Goal: Transaction & Acquisition: Download file/media

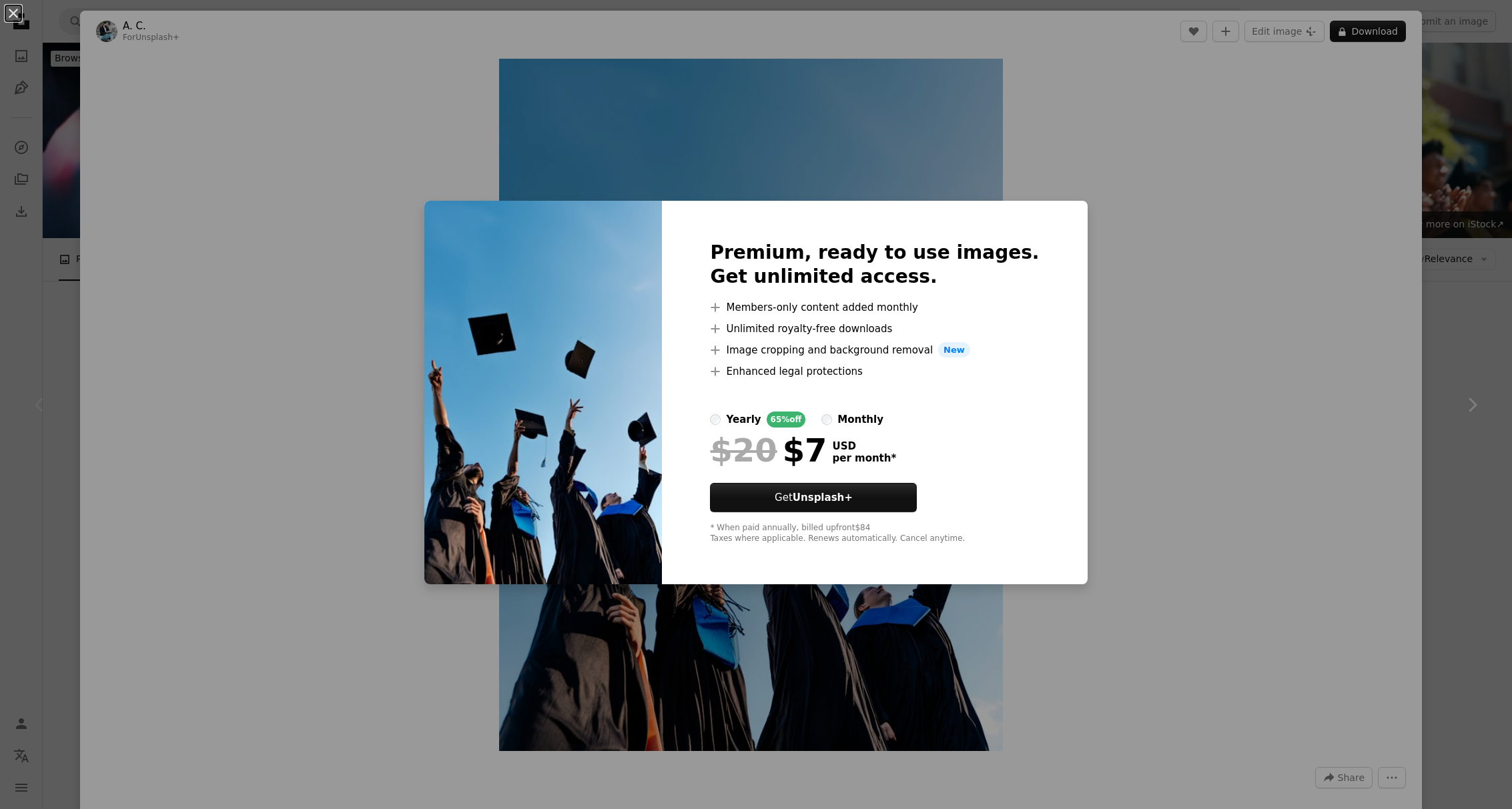
click at [1270, 202] on div "An X shape Premium, ready to use images. Get unlimited access. A plus sign Memb…" at bounding box center [756, 404] width 1512 height 809
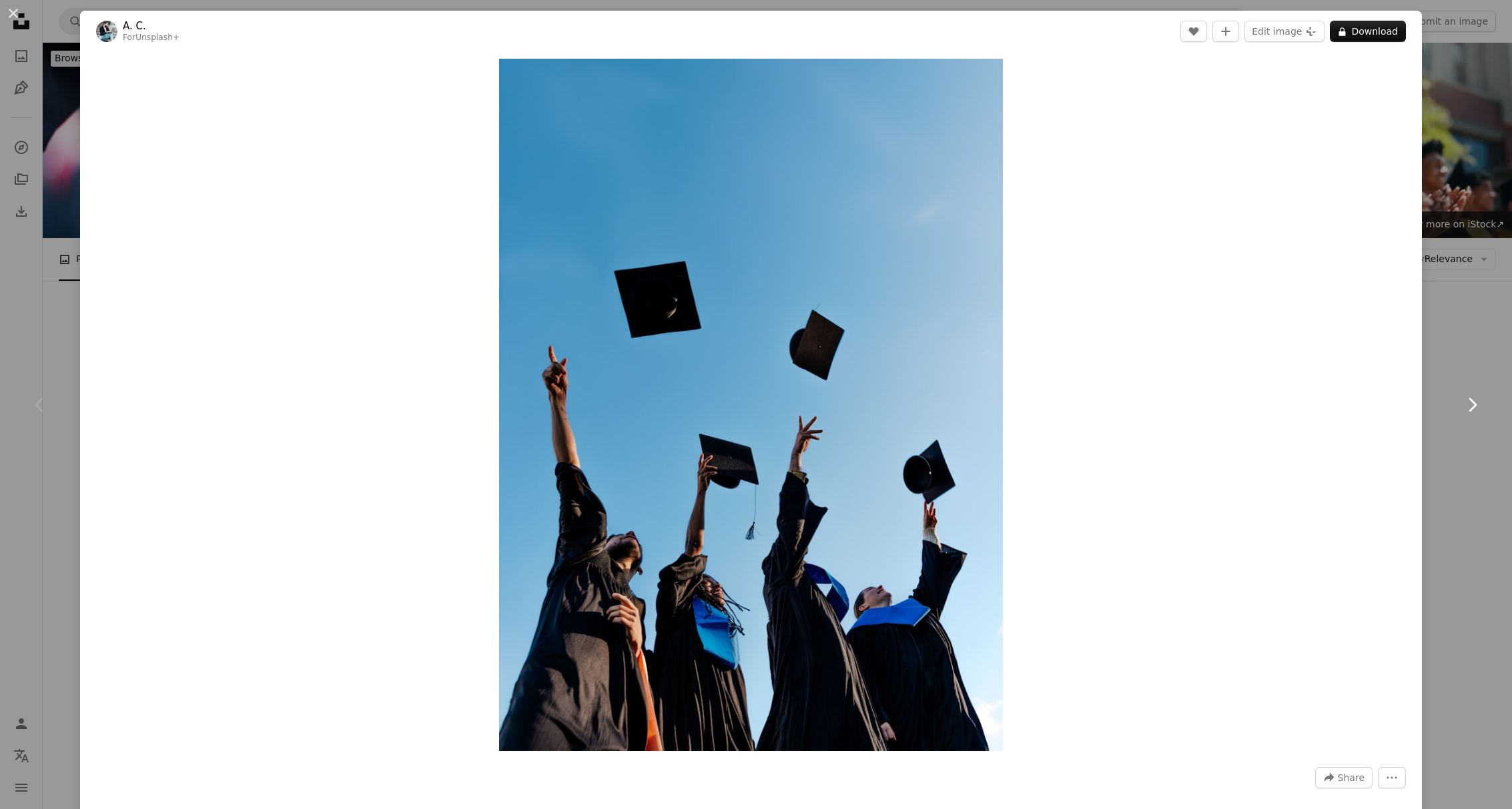
click at [1467, 426] on link "Chevron right" at bounding box center [1472, 404] width 80 height 128
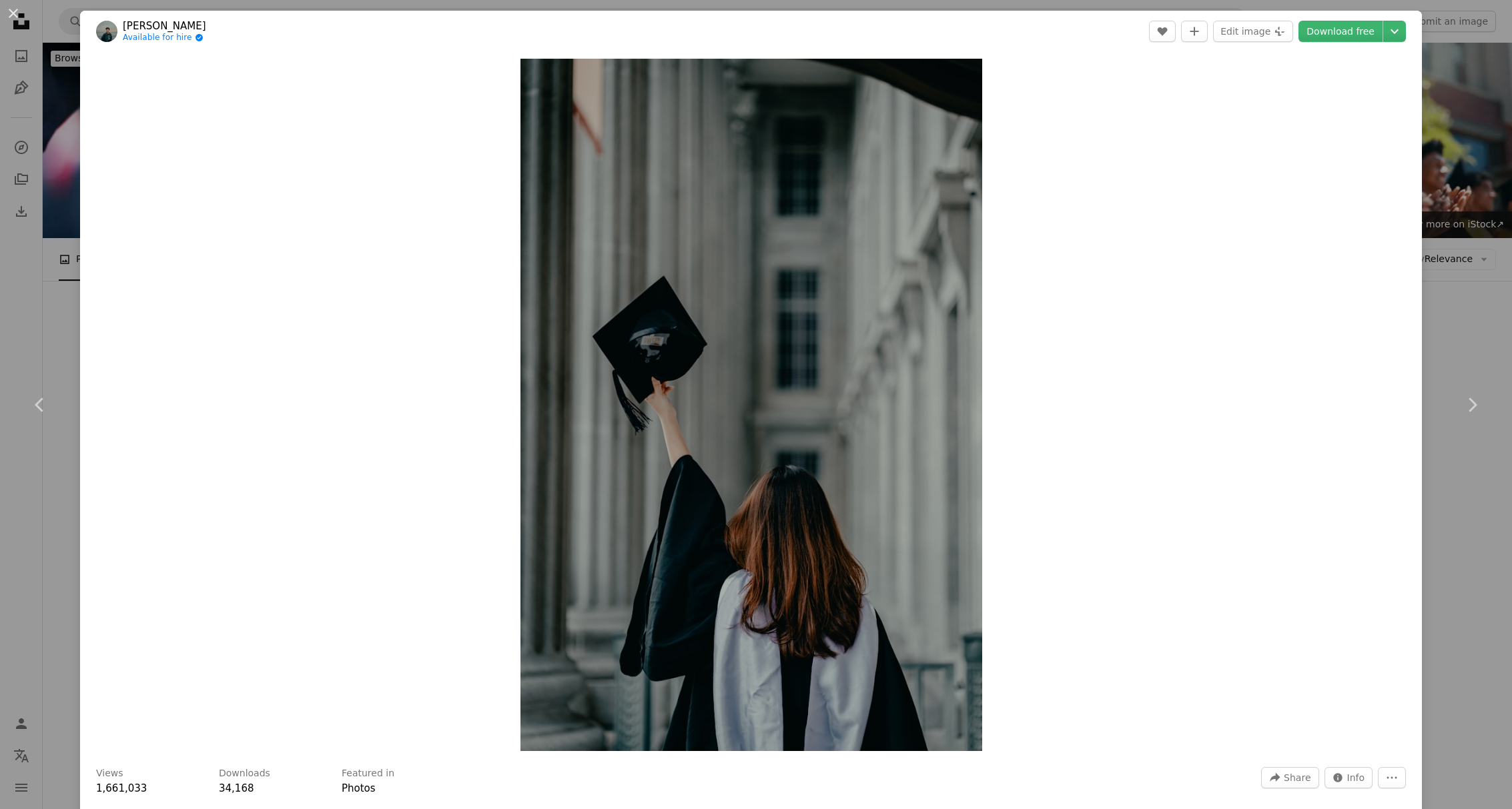
click at [60, 25] on div "An X shape Chevron left Chevron right [PERSON_NAME] Available for hire A checkm…" at bounding box center [756, 404] width 1512 height 809
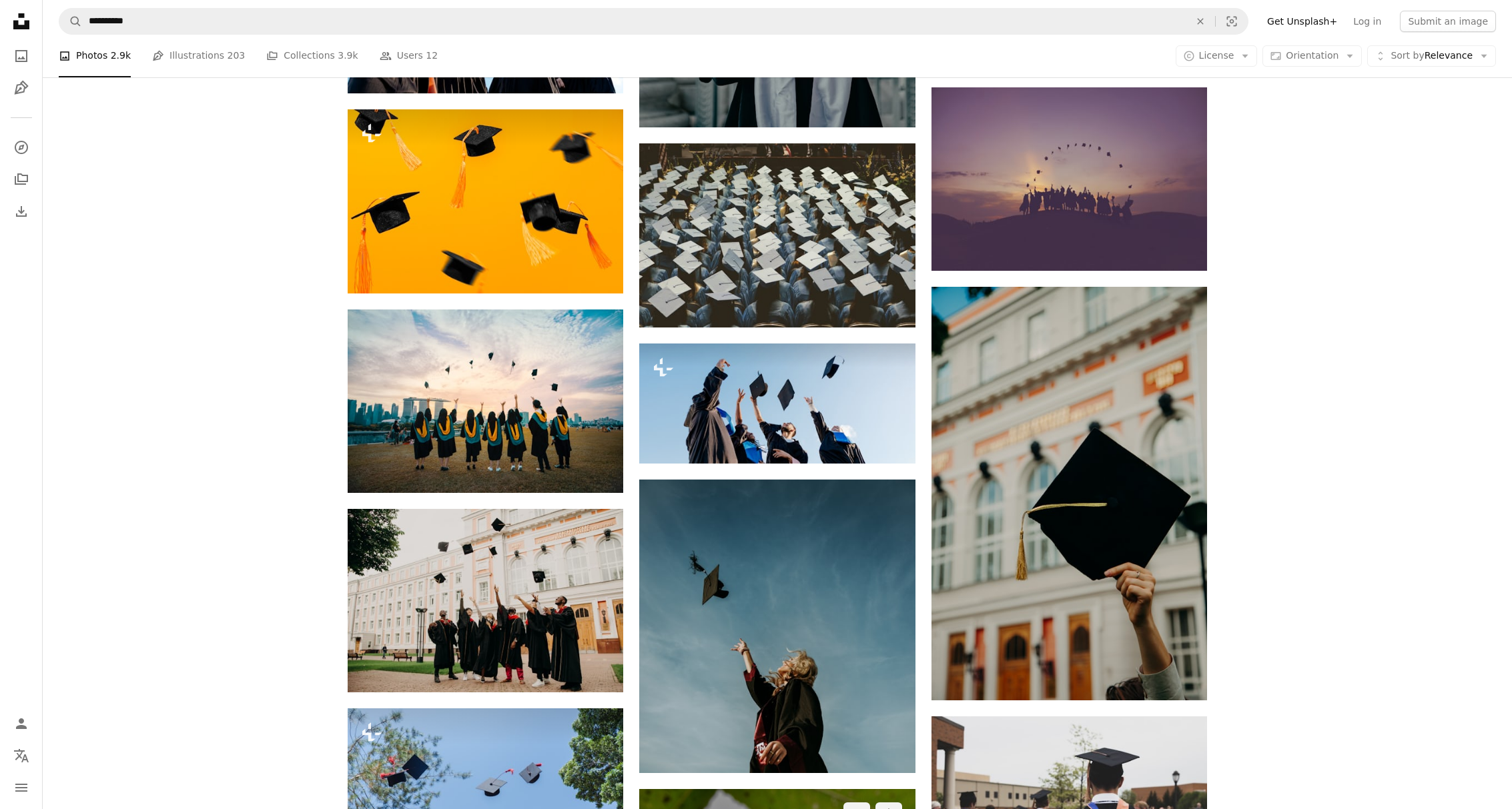
scroll to position [685, 0]
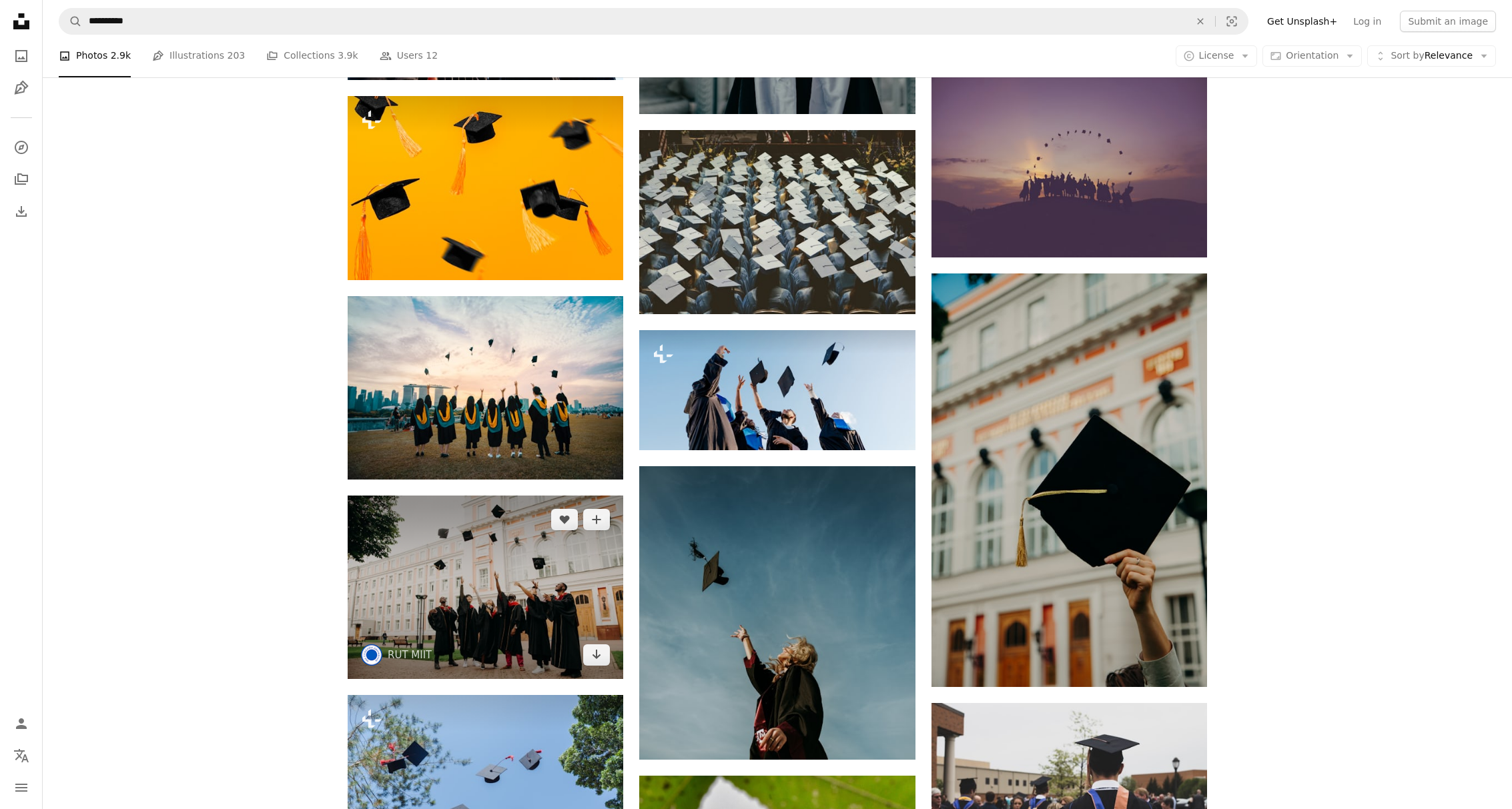
click at [603, 526] on button "A plus sign" at bounding box center [597, 519] width 27 height 22
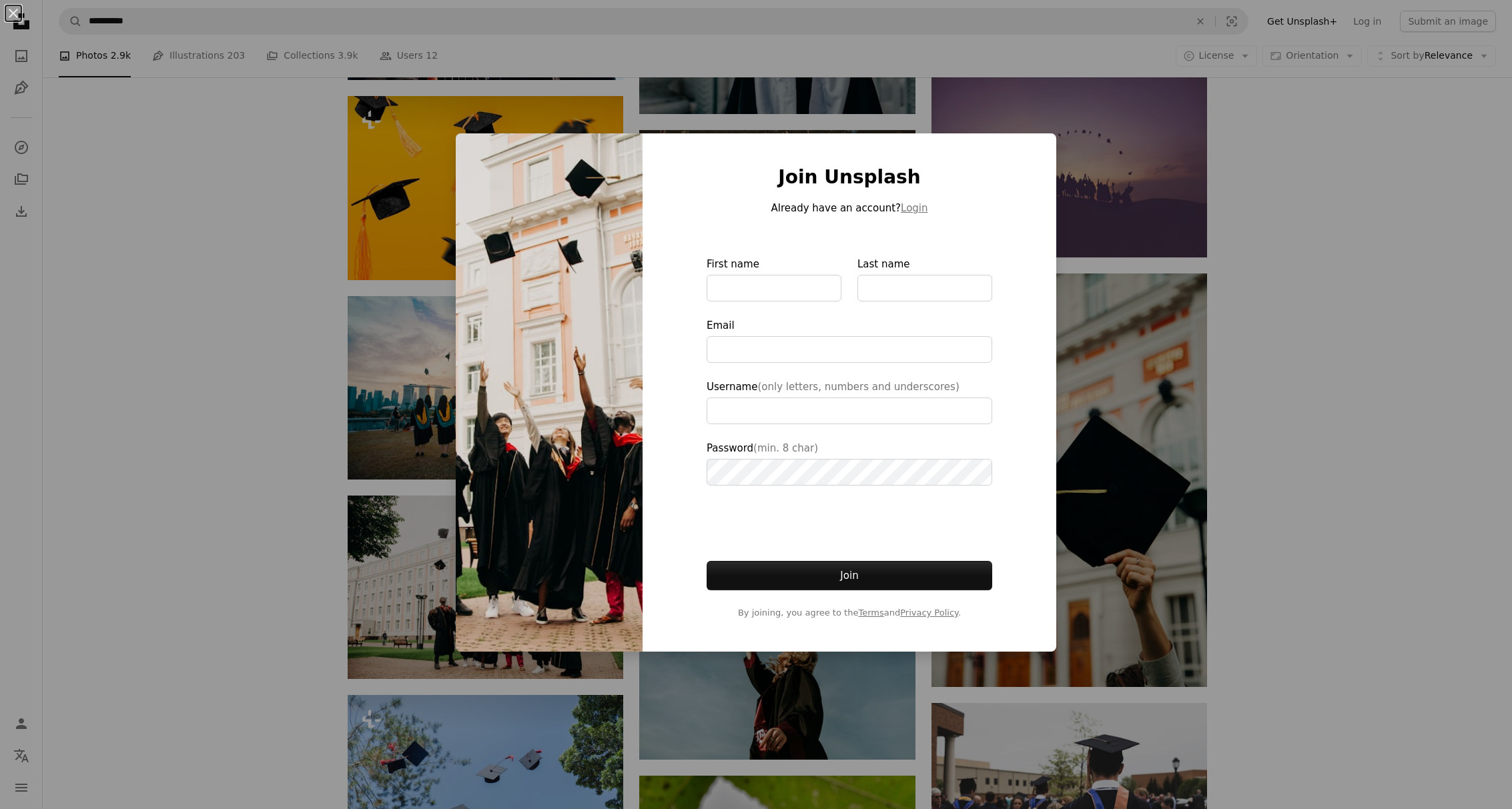
click at [1324, 172] on div "An X shape Join Unsplash Already have an account? Login First name Last name Em…" at bounding box center [756, 404] width 1512 height 809
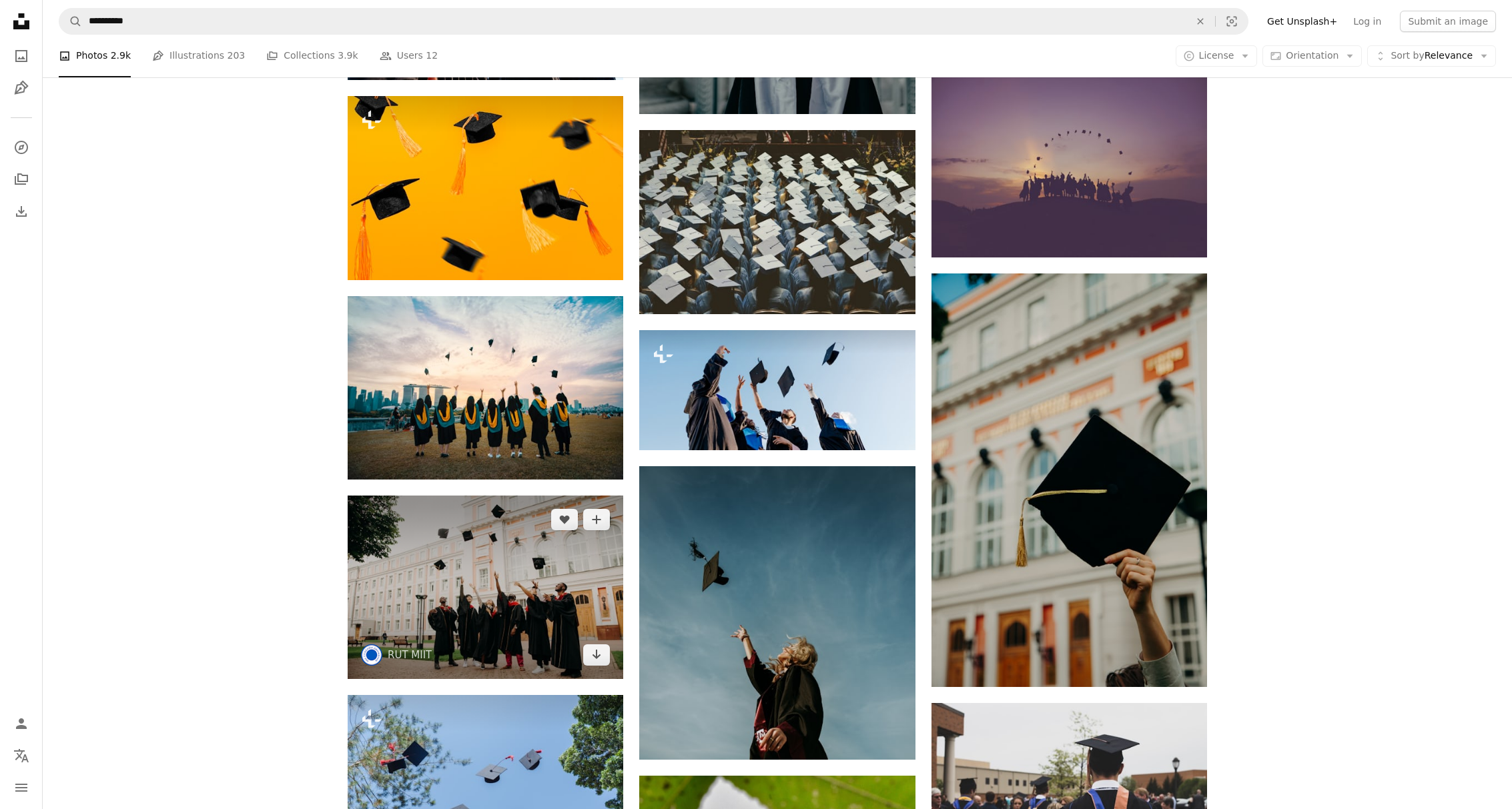
click at [514, 593] on img at bounding box center [485, 588] width 276 height 183
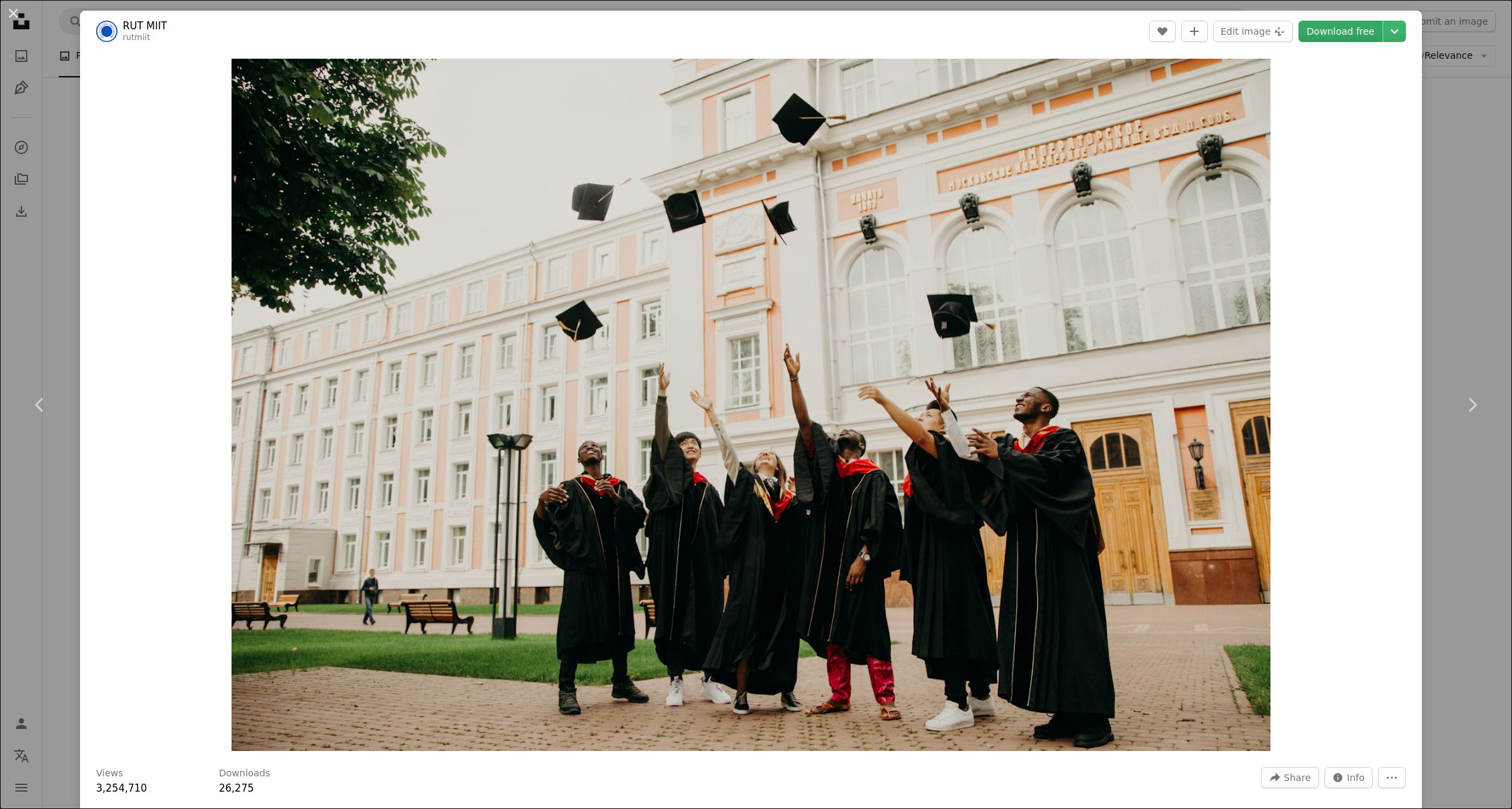
click at [1350, 24] on link "Download free" at bounding box center [1340, 31] width 84 height 22
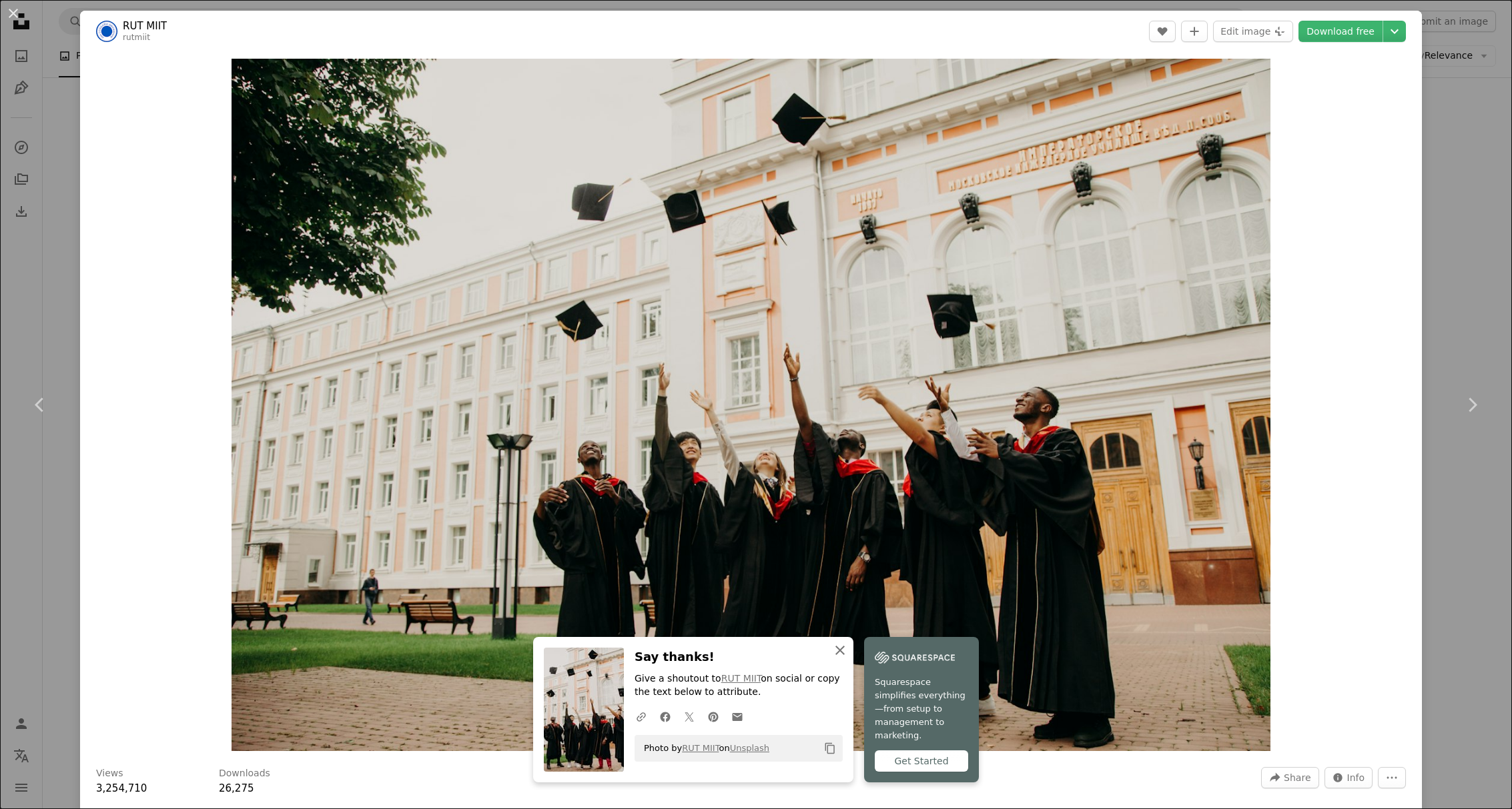
click at [839, 655] on icon "button" at bounding box center [839, 650] width 10 height 10
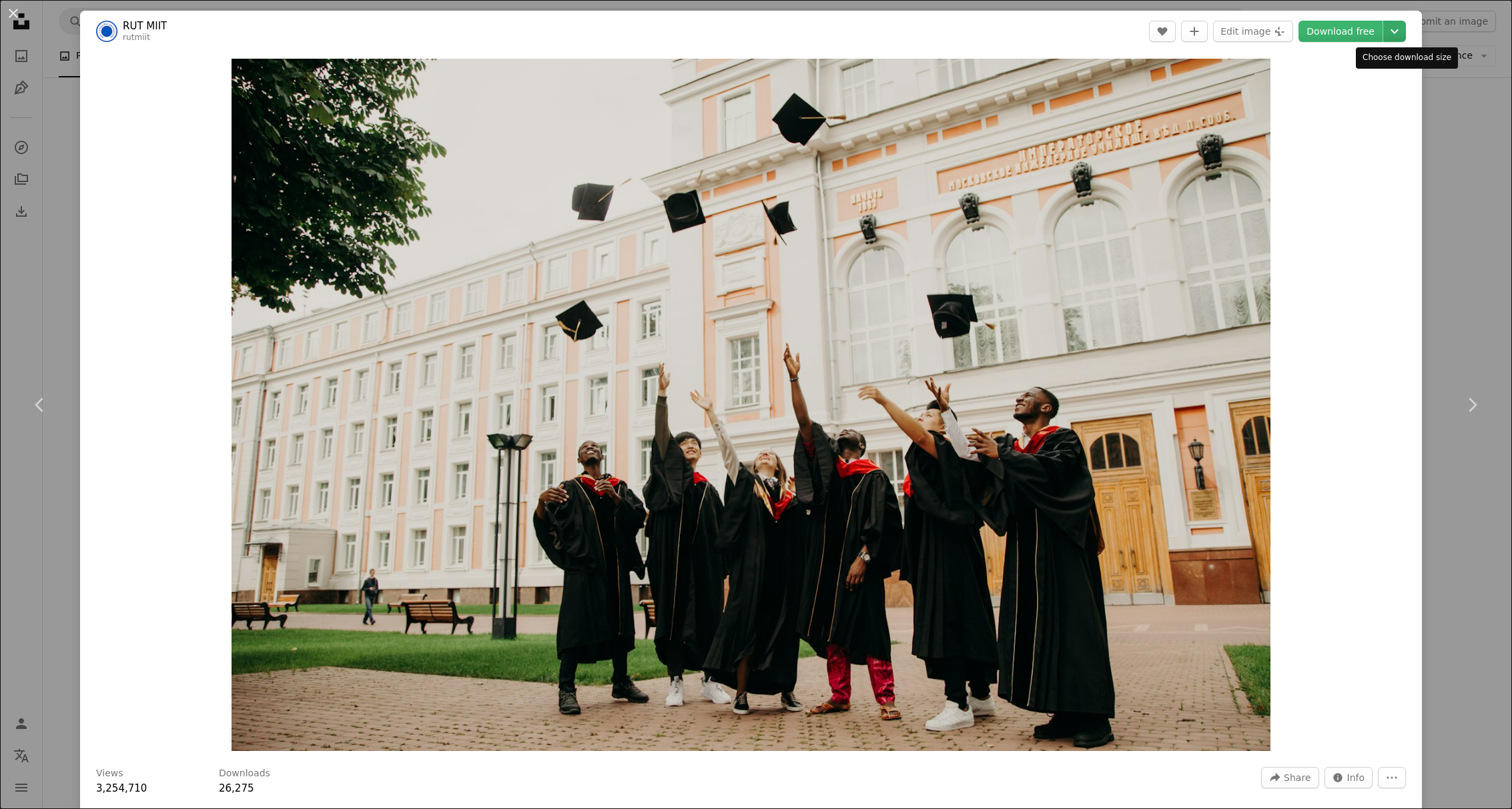
click at [1406, 29] on icon "Chevron down" at bounding box center [1394, 31] width 22 height 16
click at [1339, 110] on span "( 2400 x 1600 )" at bounding box center [1349, 112] width 66 height 10
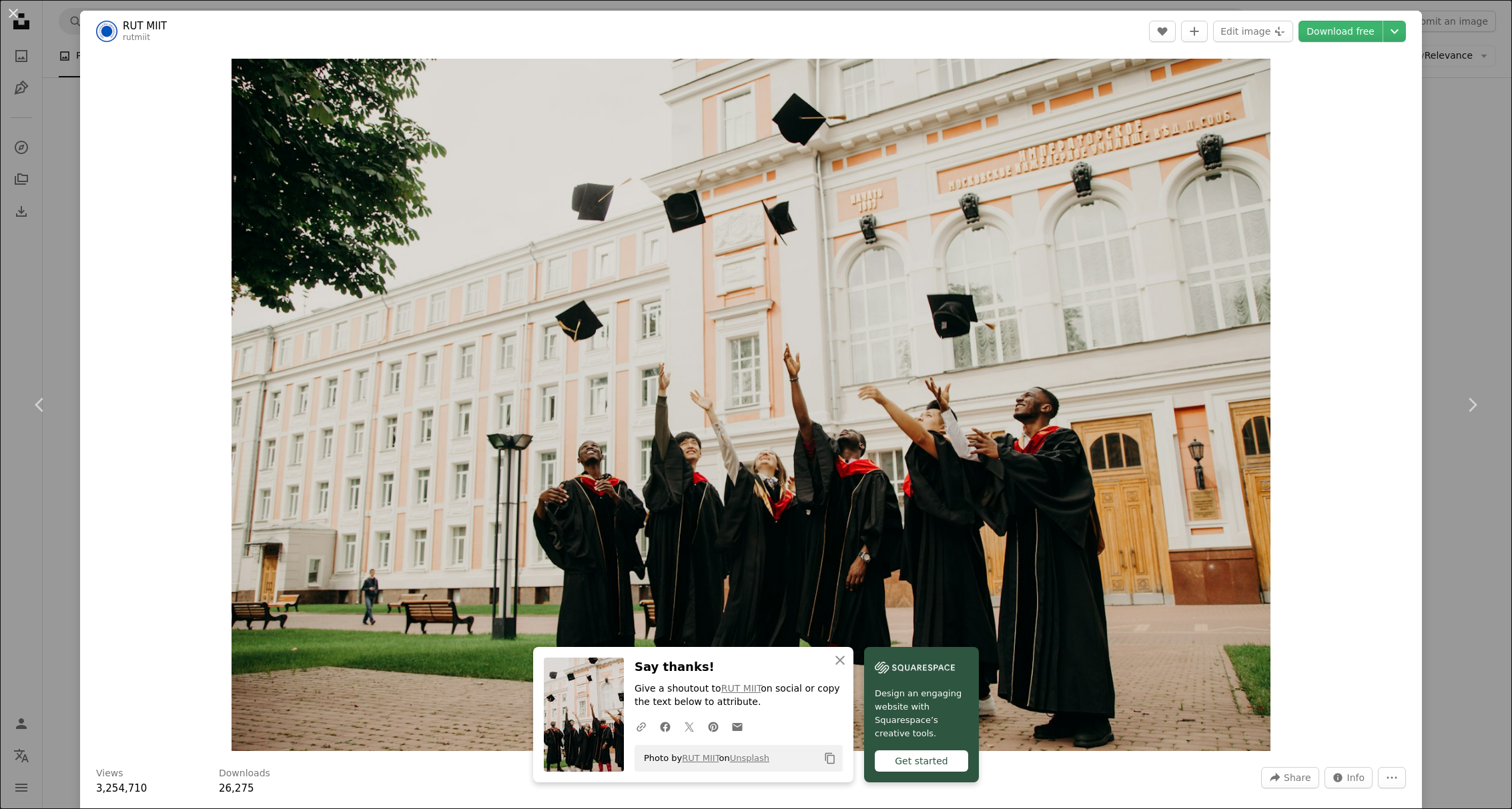
click at [1451, 148] on div "An X shape Chevron left Chevron right An X shape Close Say thanks! Give a shout…" at bounding box center [756, 404] width 1512 height 809
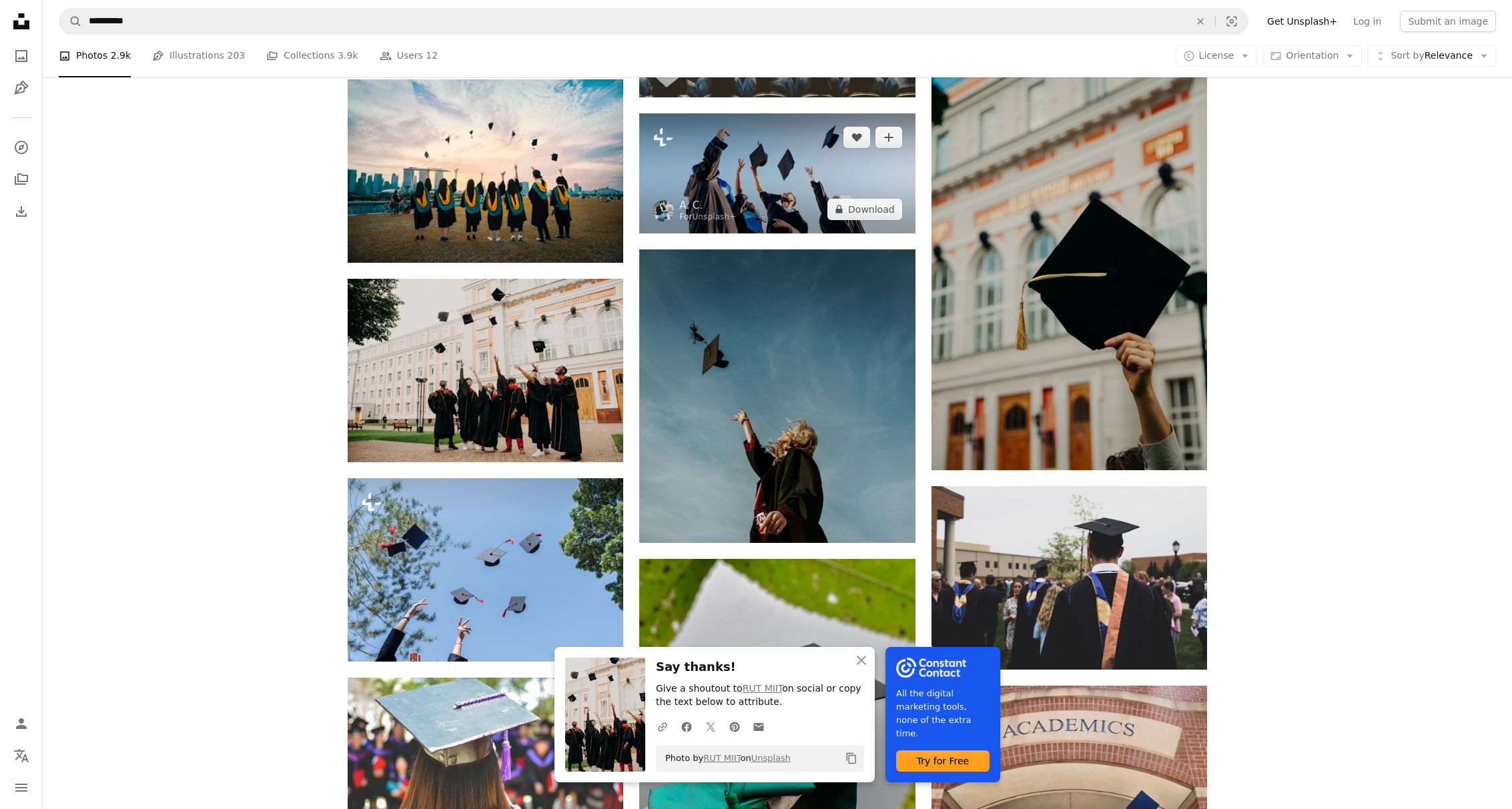
scroll to position [896, 0]
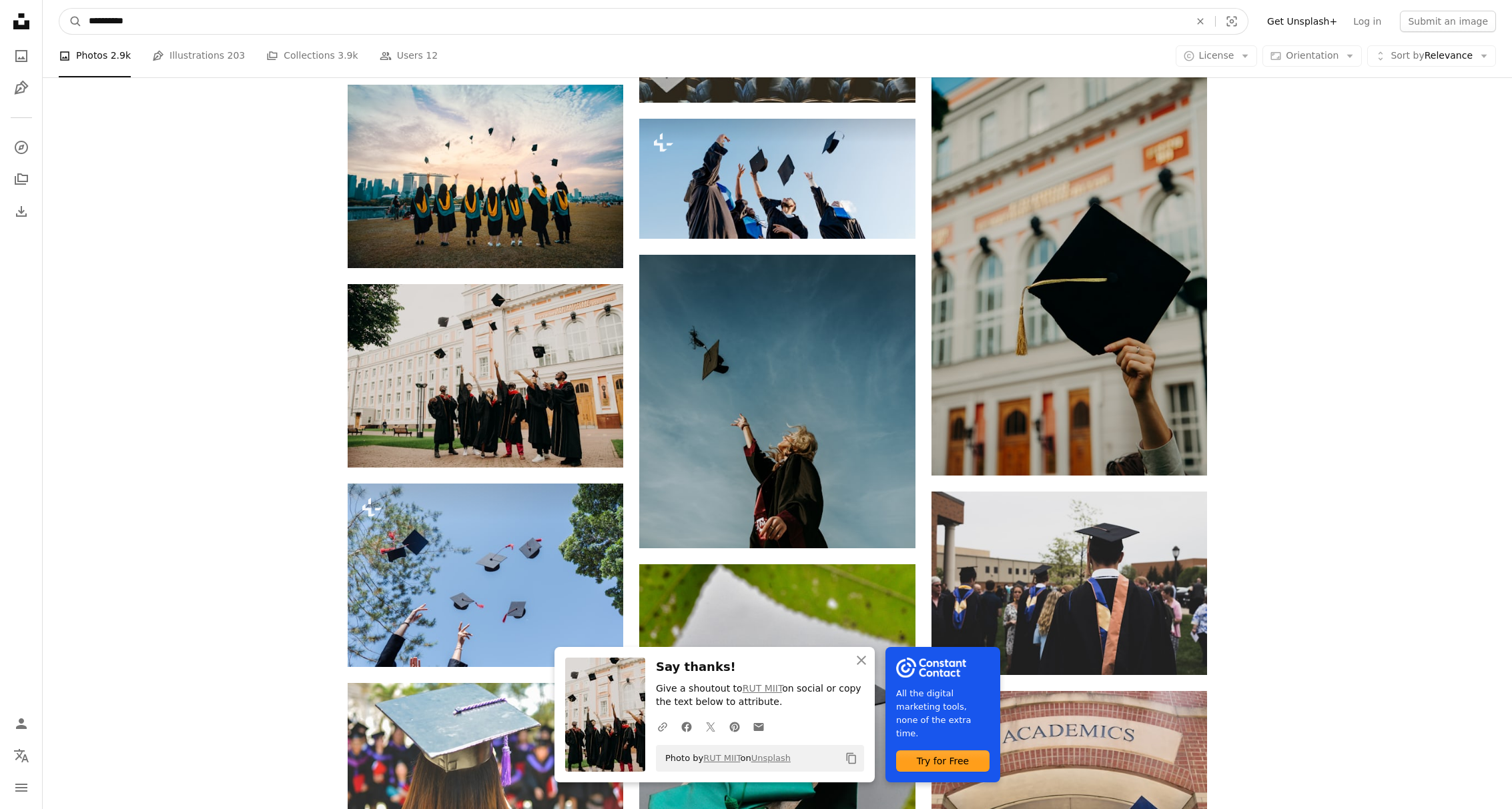
click at [350, 23] on input "**********" at bounding box center [634, 21] width 1104 height 25
type input "**********"
click button "A magnifying glass" at bounding box center [71, 21] width 22 height 25
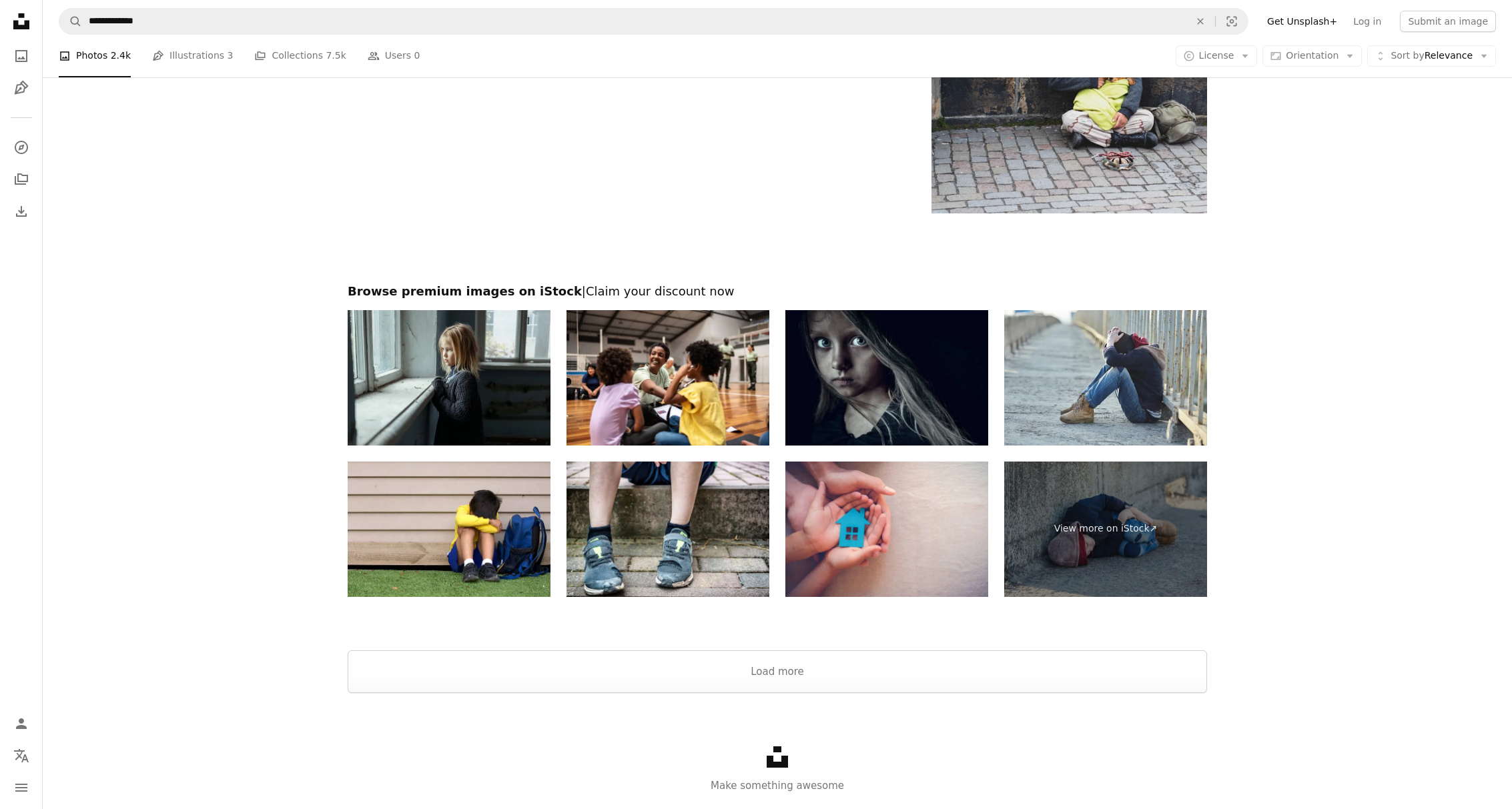
scroll to position [2351, 0]
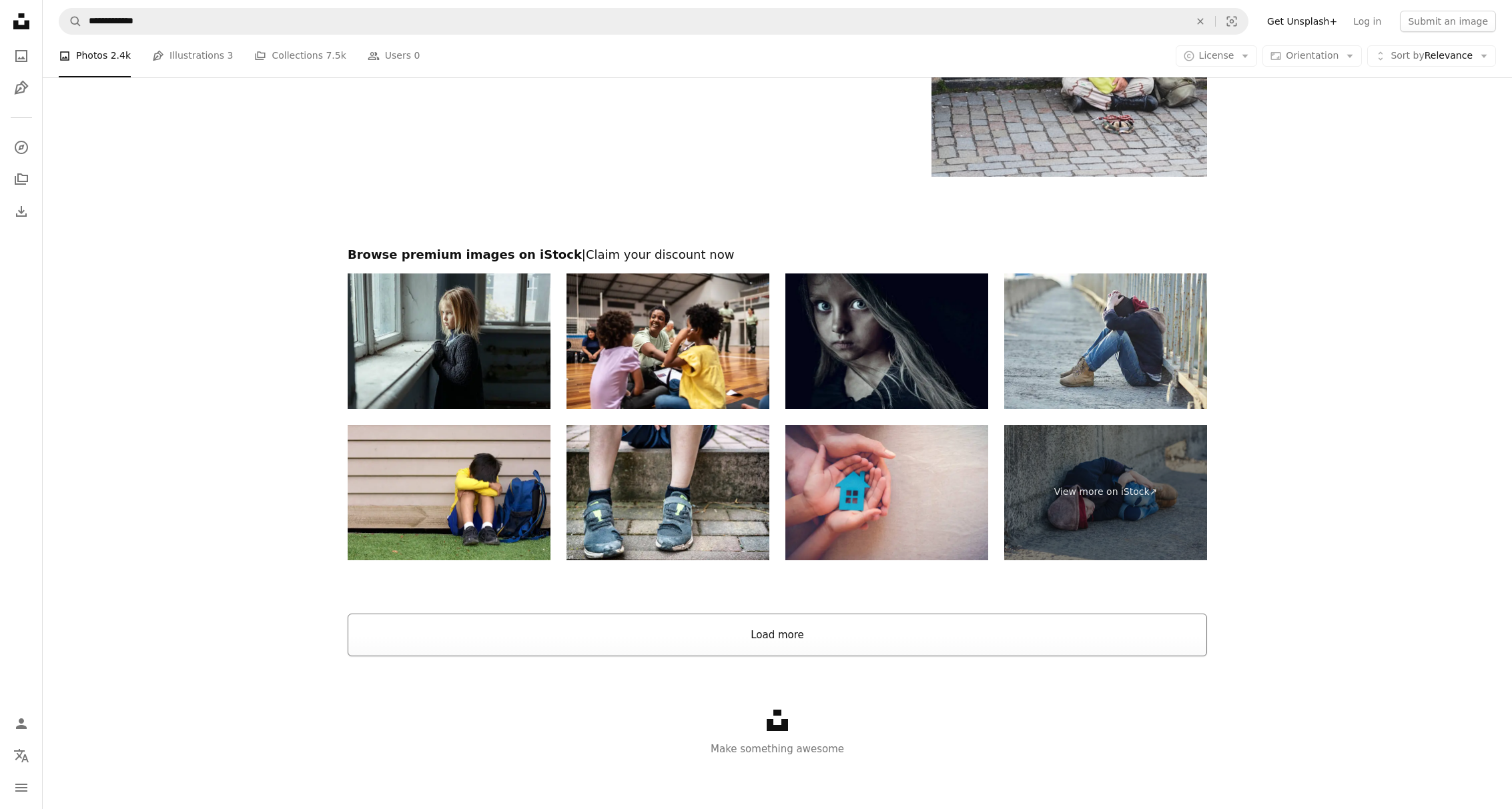
click at [858, 621] on button "Load more" at bounding box center [777, 634] width 859 height 42
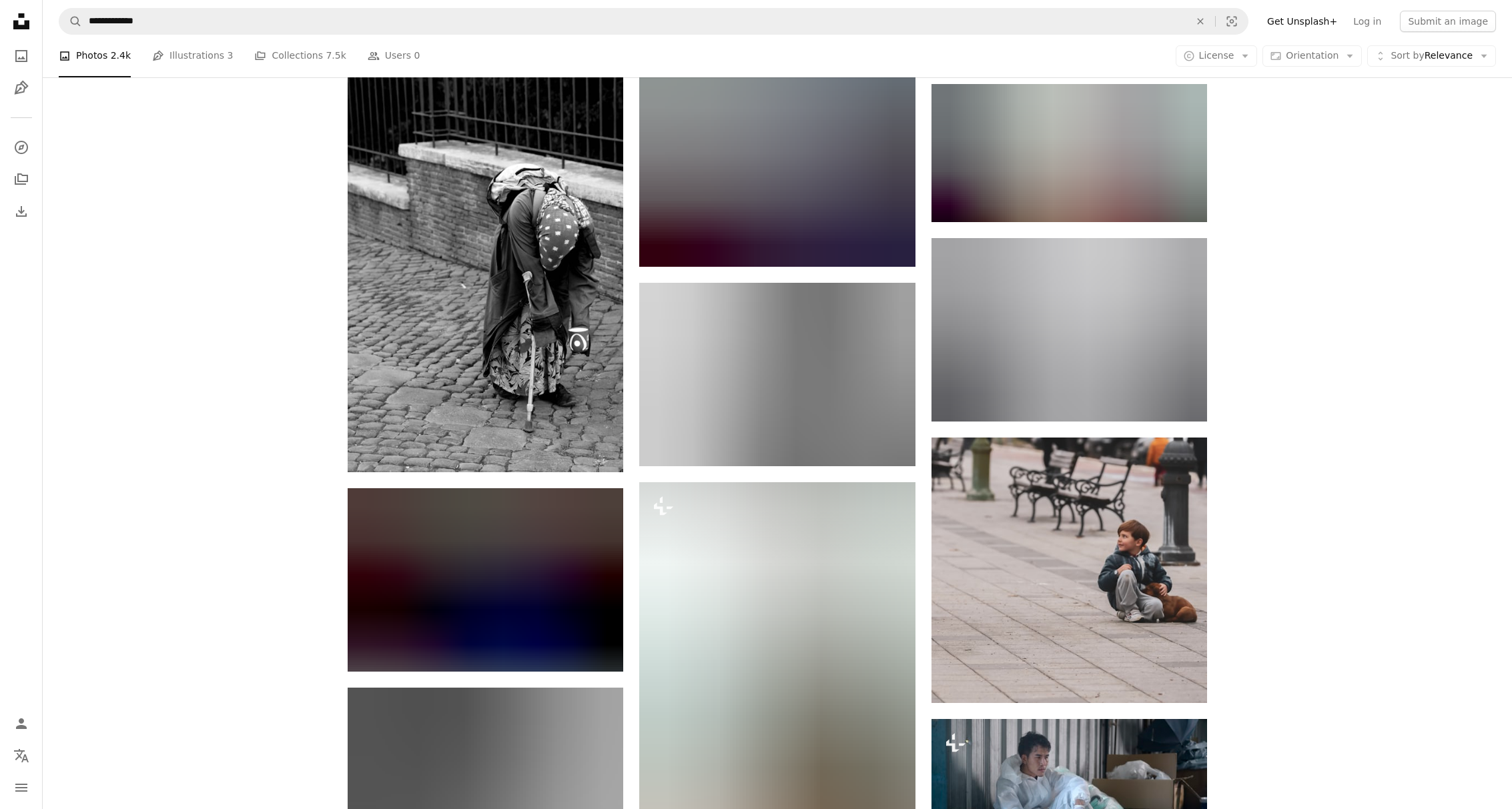
scroll to position [13489, 0]
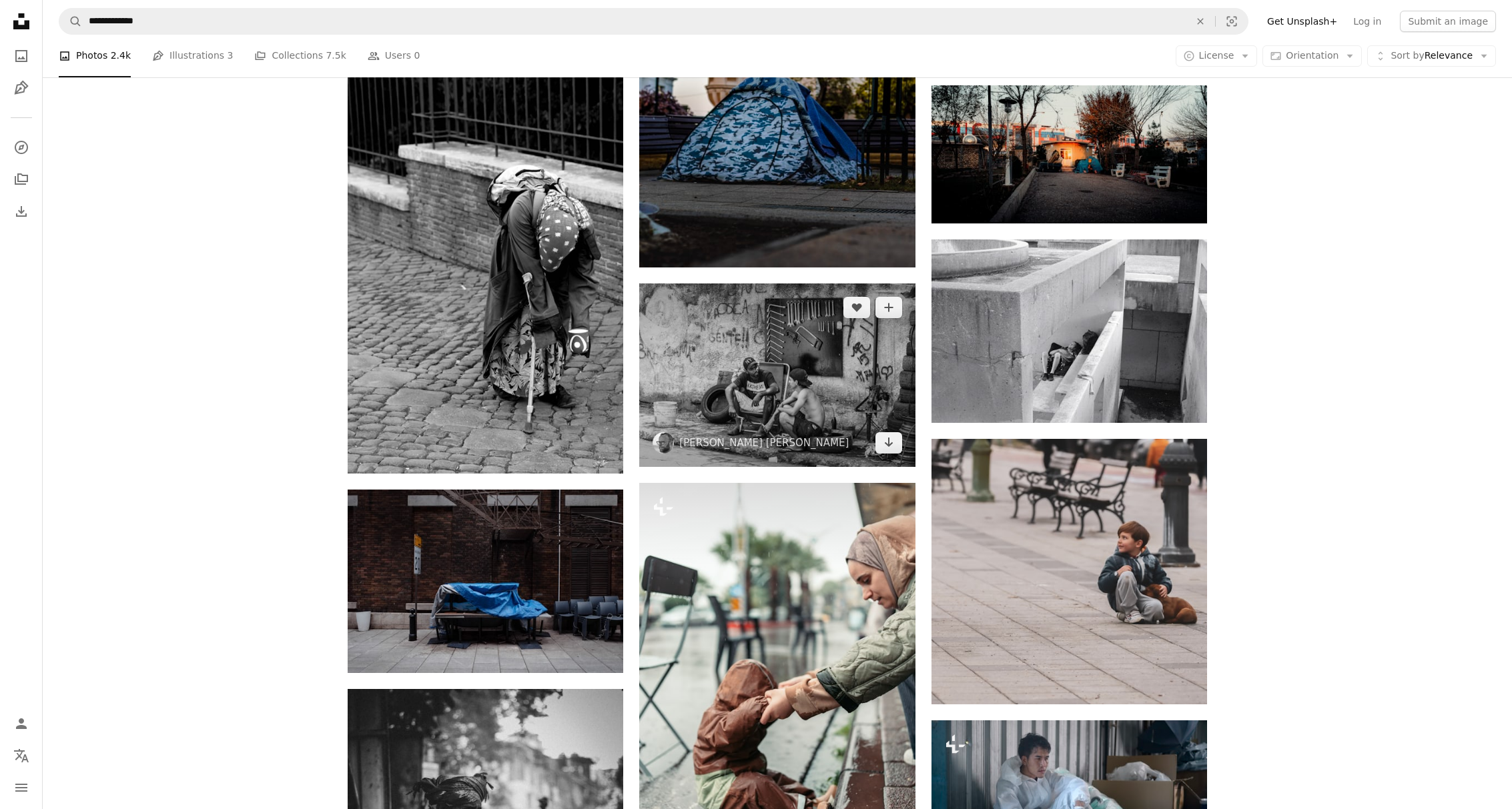
click at [864, 353] on img at bounding box center [777, 375] width 276 height 183
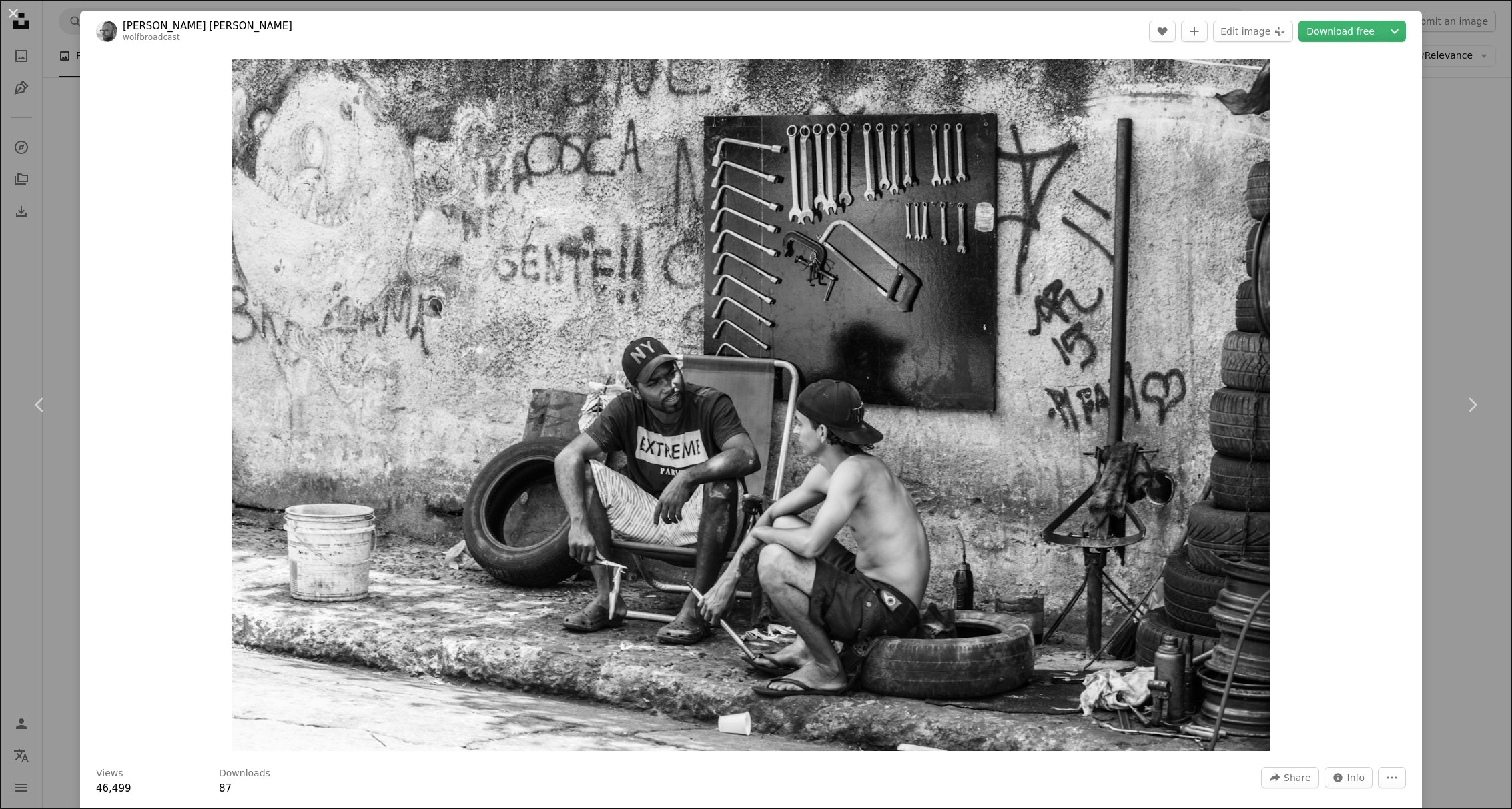
click at [1459, 136] on div "An X shape Chevron left Chevron right Wolf [PERSON_NAME] wolfbroadcast A heart …" at bounding box center [756, 404] width 1512 height 809
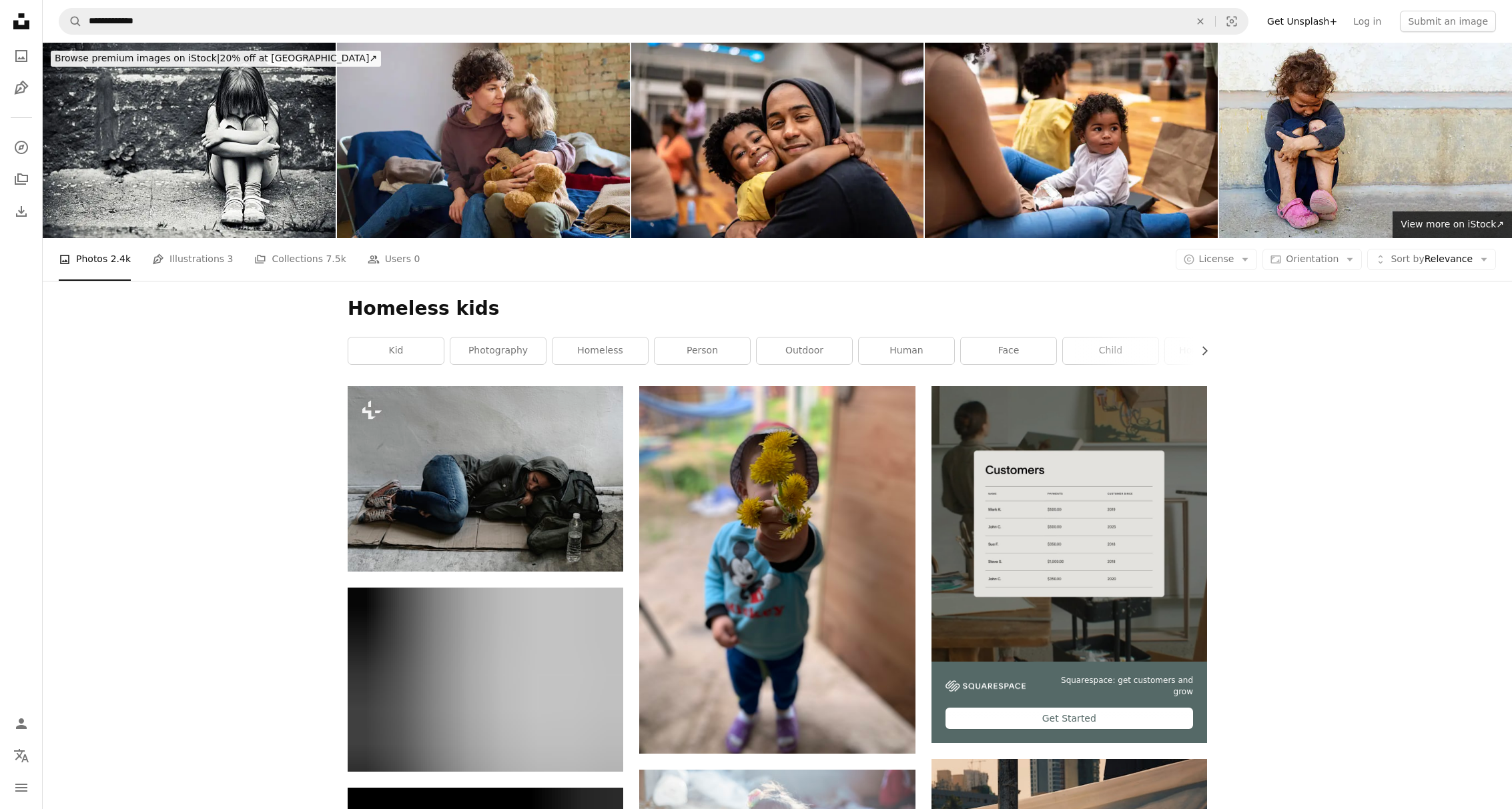
scroll to position [2, 0]
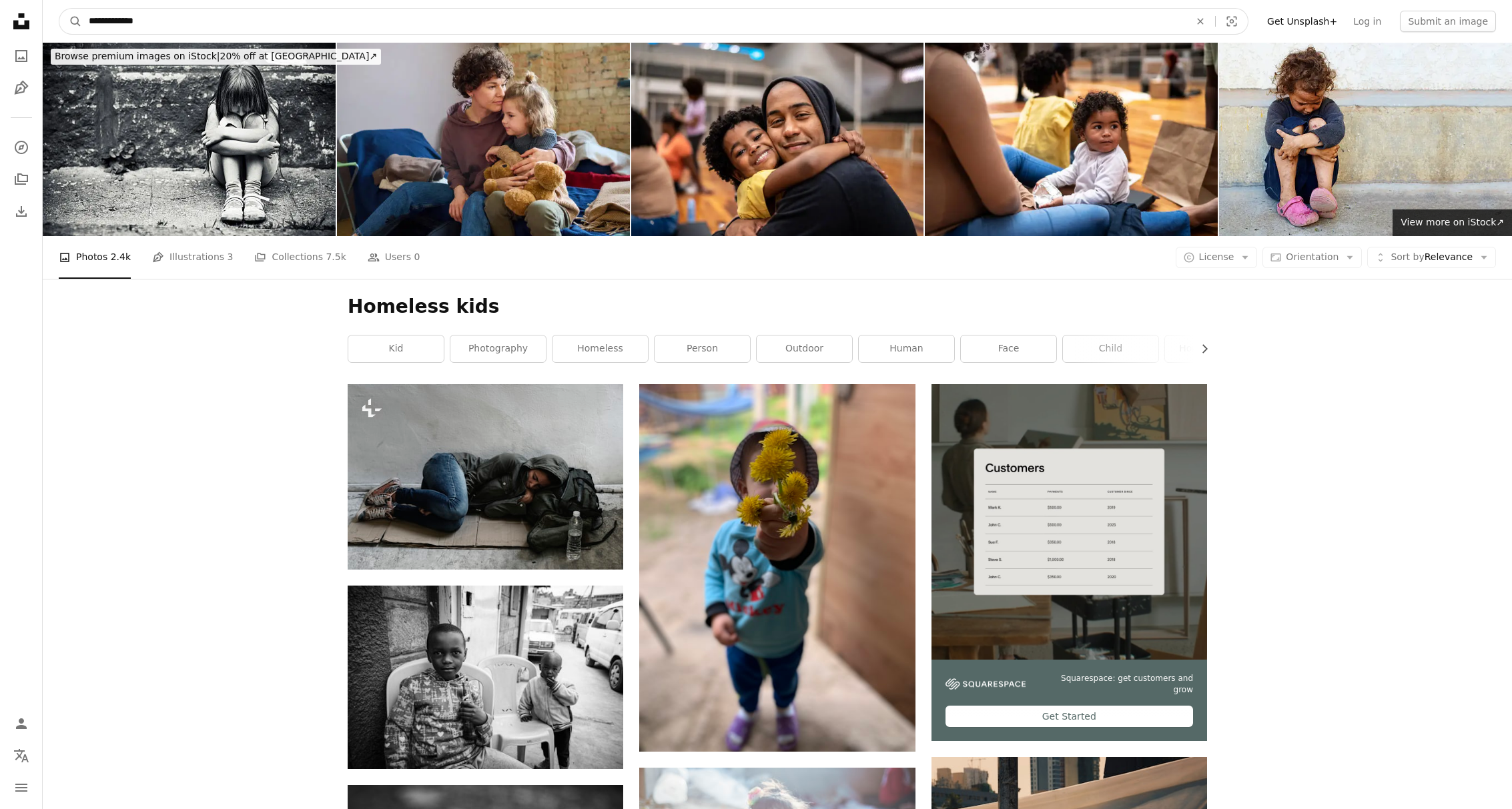
drag, startPoint x: 133, startPoint y: 18, endPoint x: 191, endPoint y: 17, distance: 58.0
click at [191, 17] on input "**********" at bounding box center [634, 21] width 1104 height 25
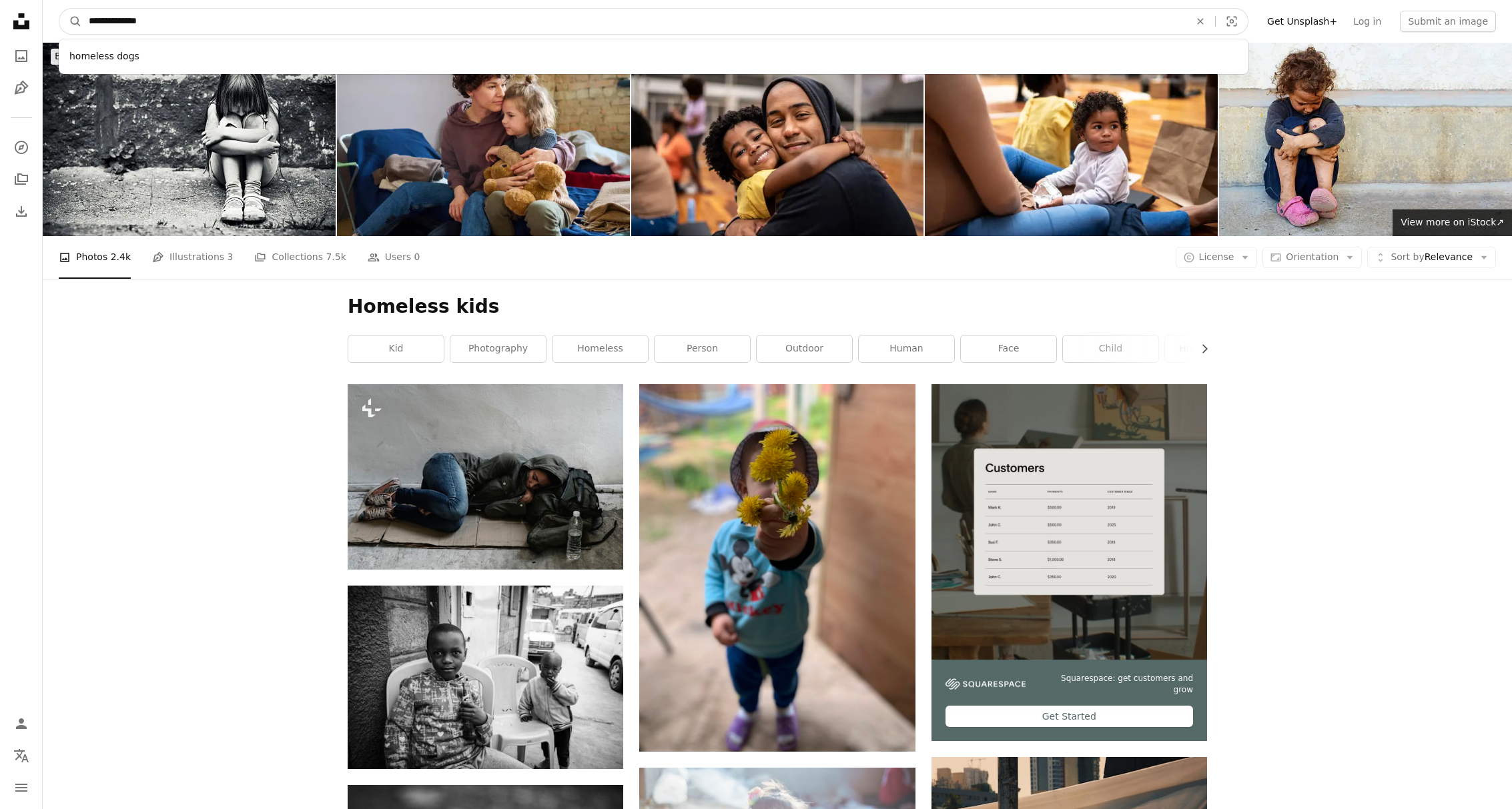
type input "**********"
click button "A magnifying glass" at bounding box center [71, 21] width 22 height 25
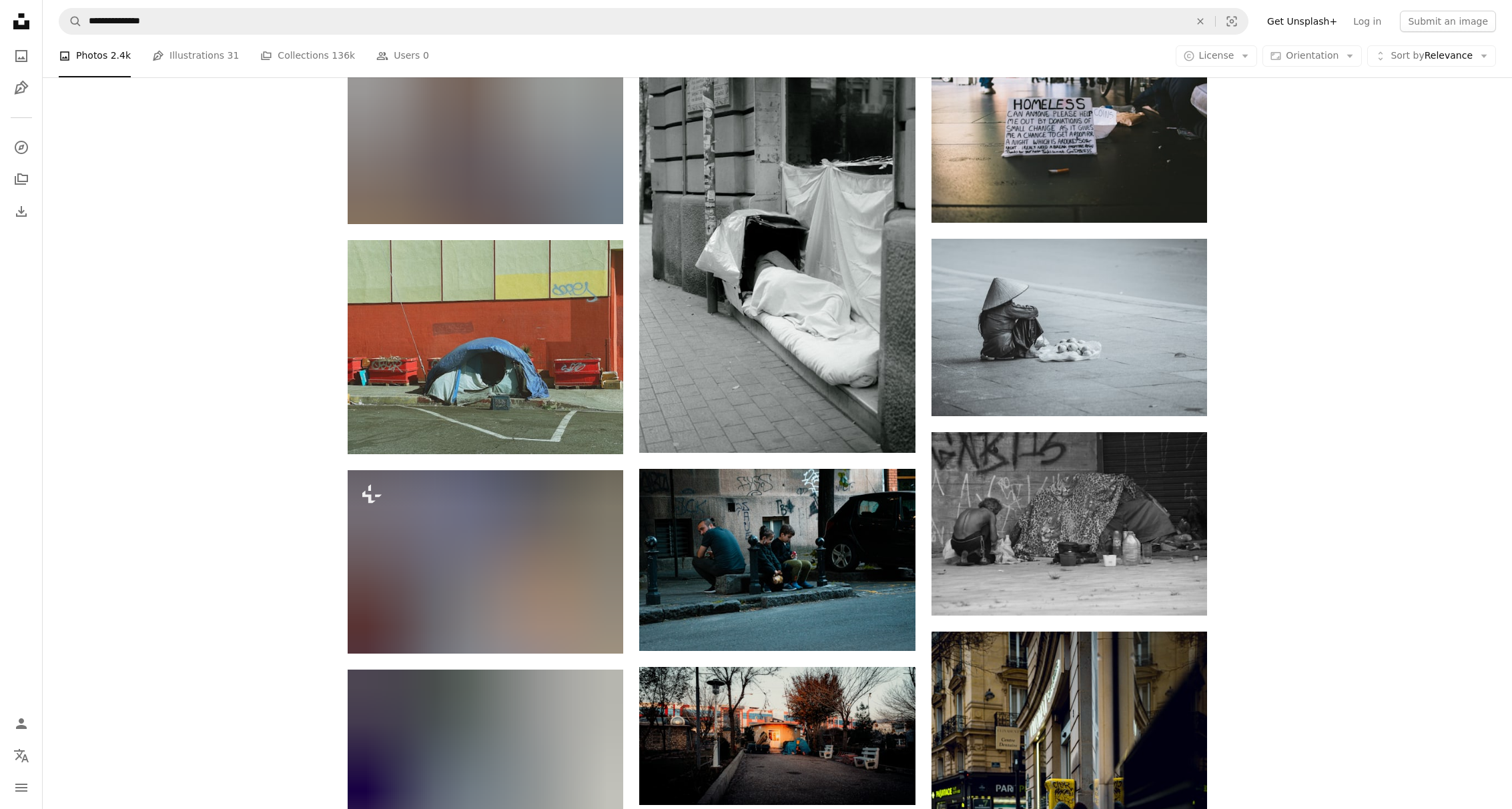
scroll to position [1151, 0]
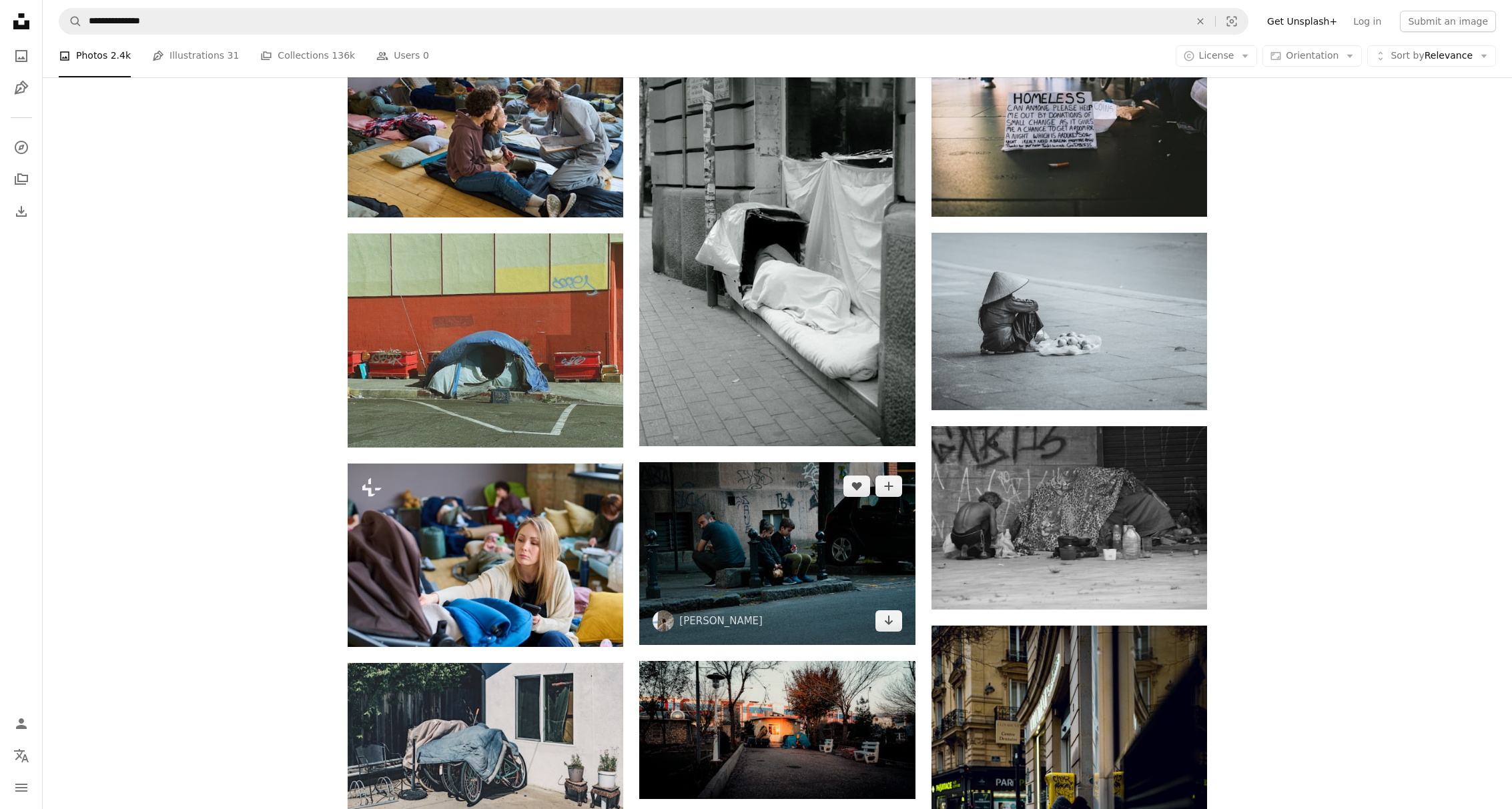
click at [808, 561] on img at bounding box center [777, 554] width 276 height 183
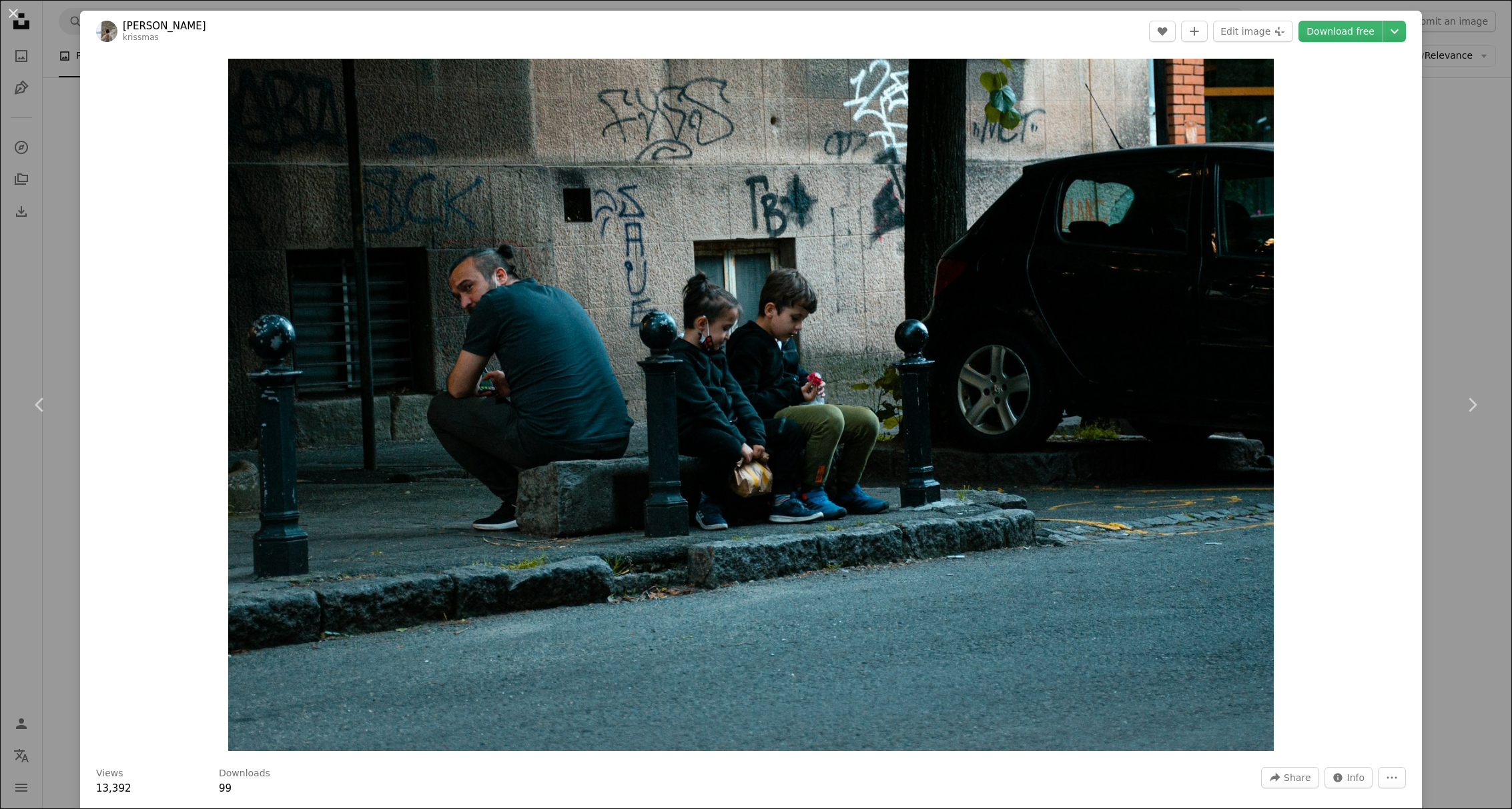
click at [1450, 207] on div "An X shape Chevron left Chevron right [PERSON_NAME] A heart A plus sign Edit im…" at bounding box center [756, 404] width 1512 height 809
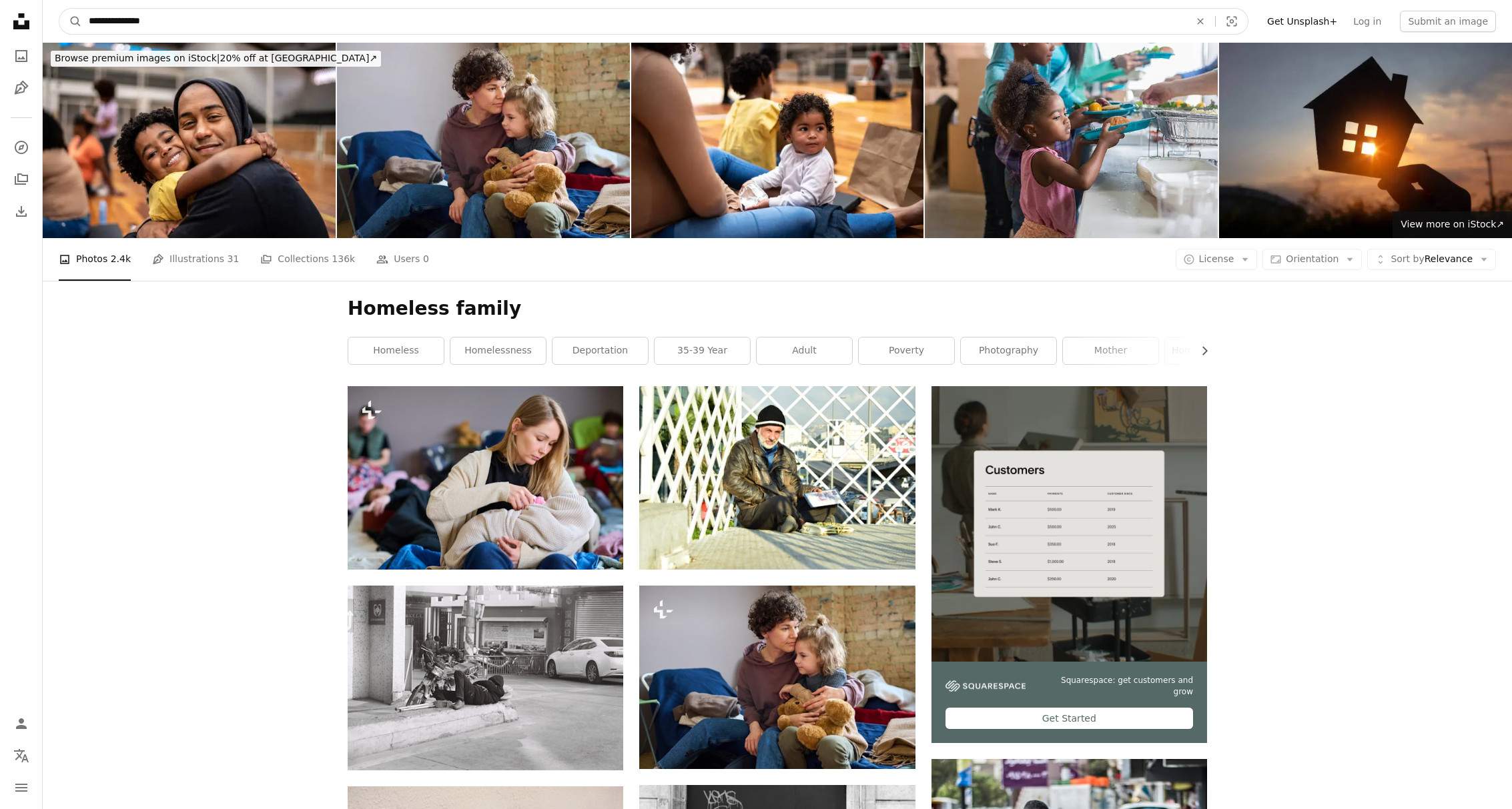
click at [134, 20] on input "**********" at bounding box center [634, 21] width 1104 height 25
type input "**********"
click button "A magnifying glass" at bounding box center [71, 21] width 22 height 25
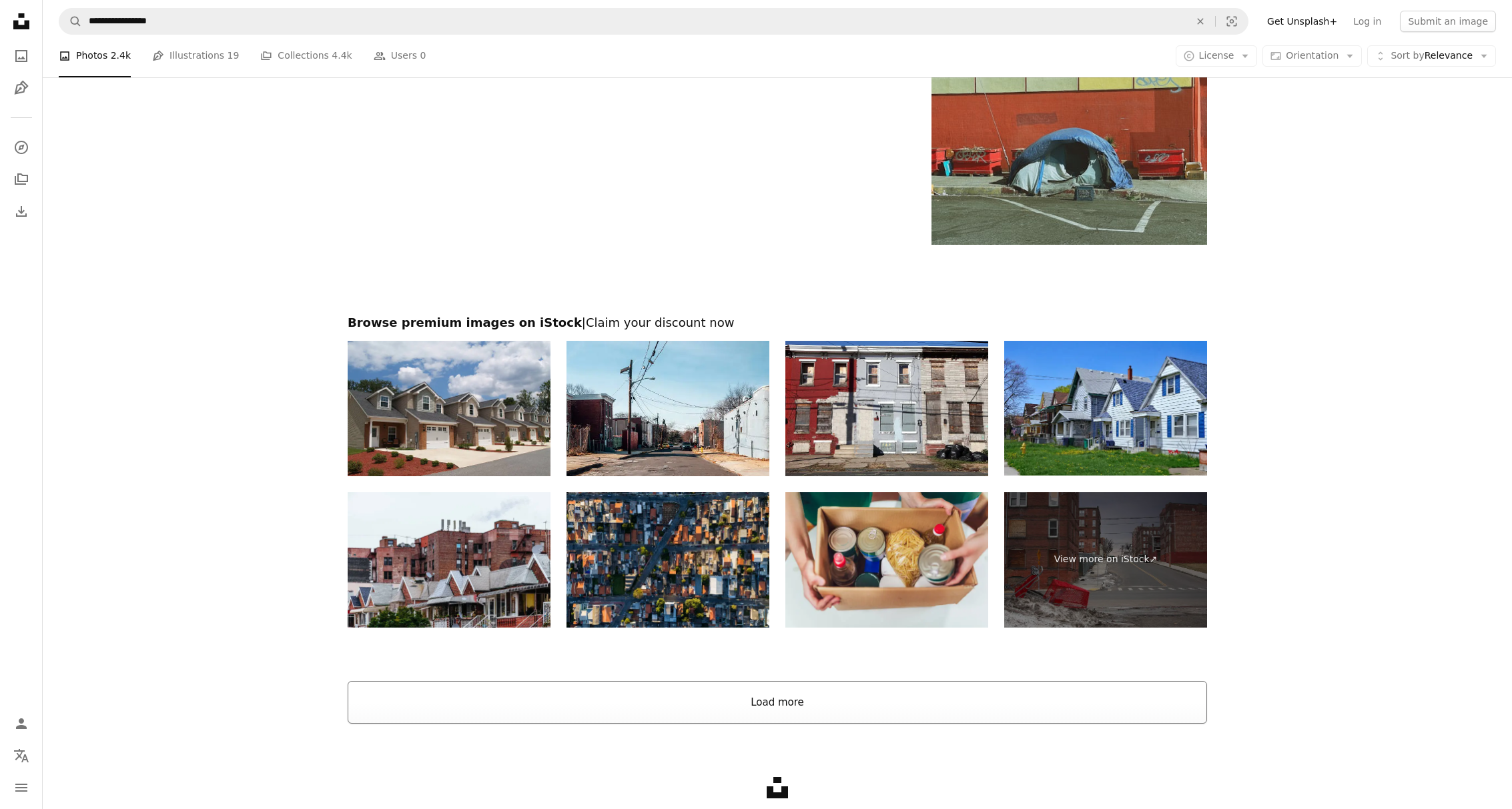
scroll to position [2147, 0]
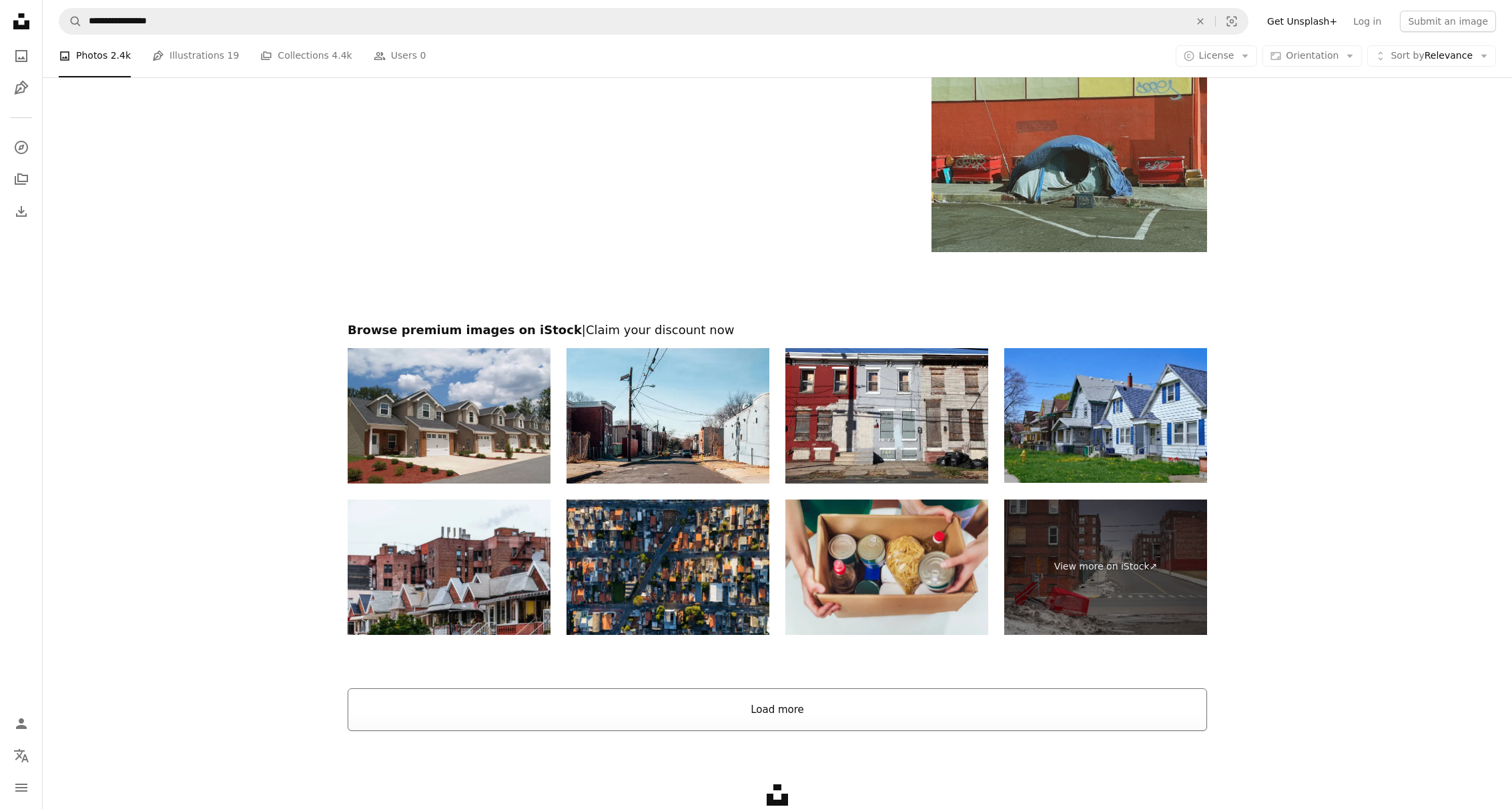
click at [793, 710] on button "Load more" at bounding box center [777, 710] width 859 height 42
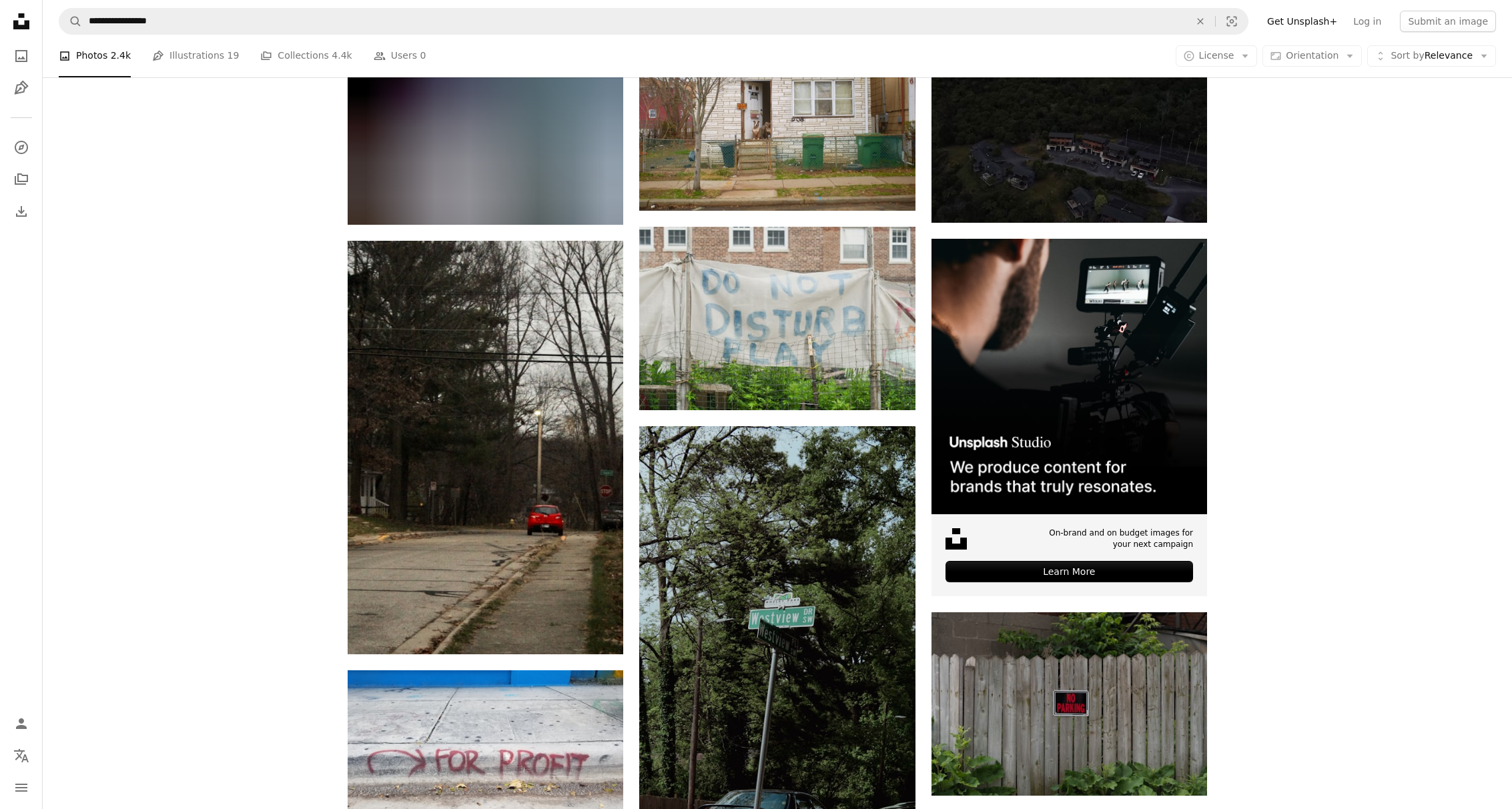
scroll to position [5170, 0]
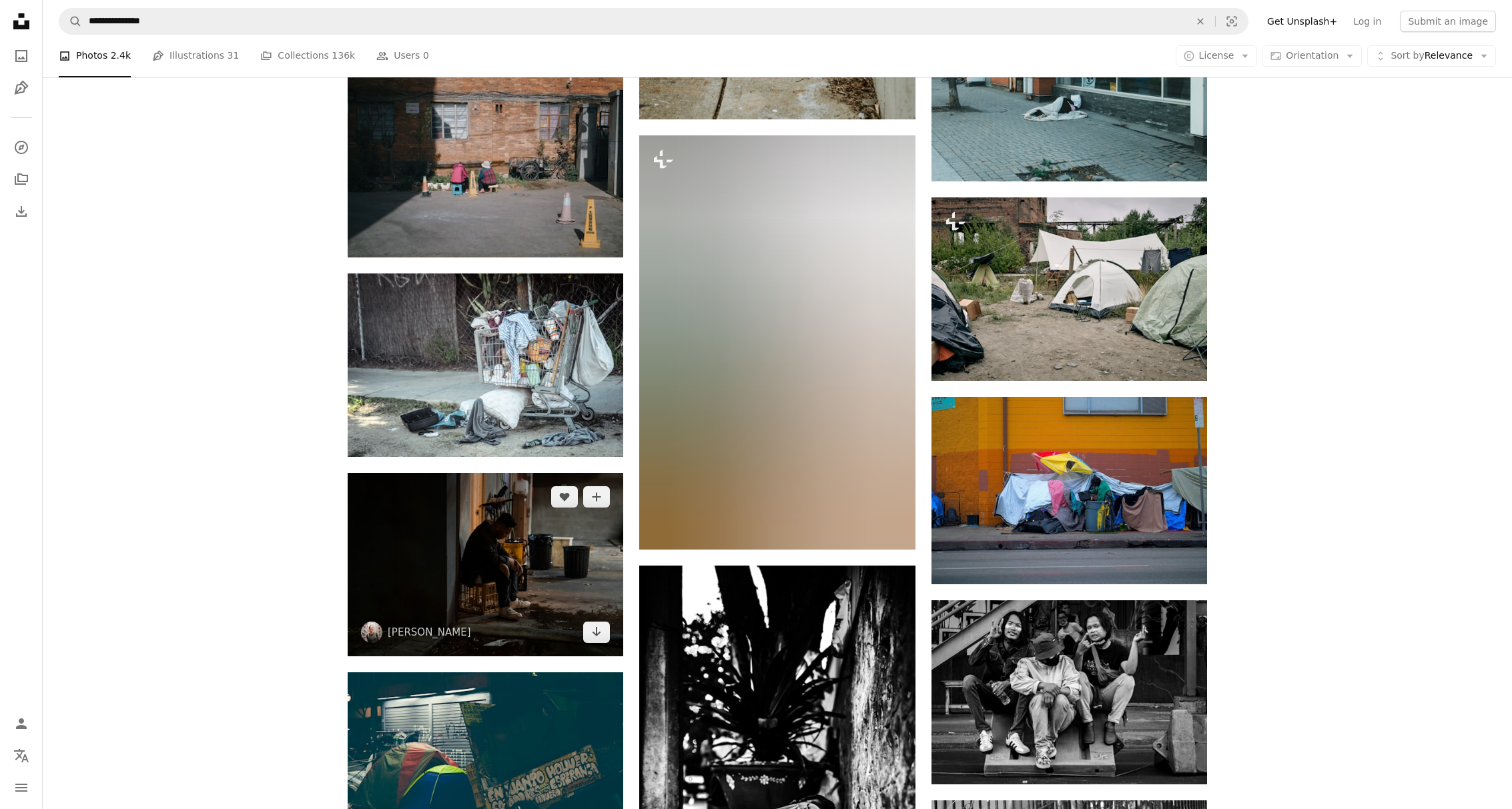
scroll to position [3418, 0]
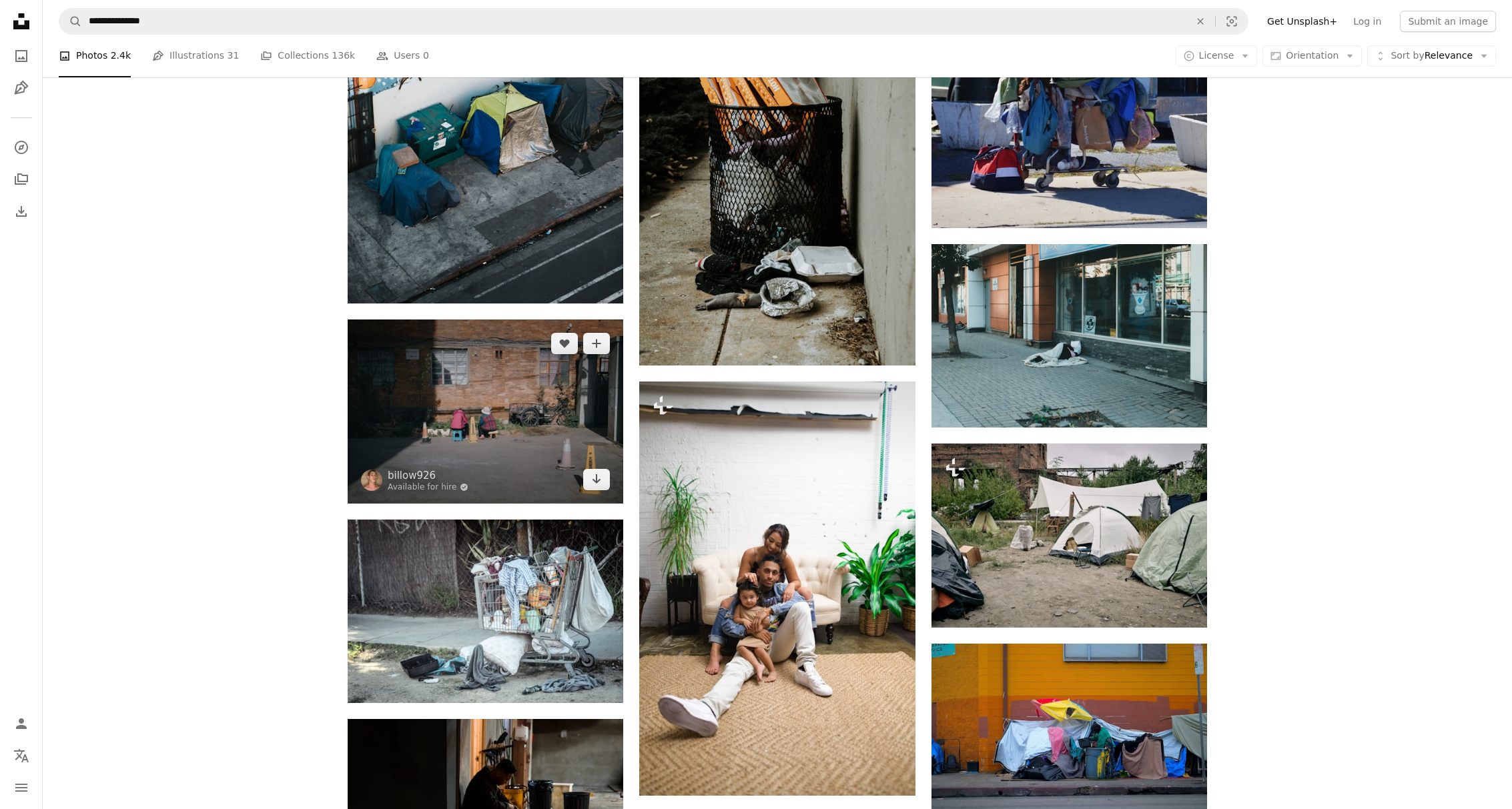
click at [528, 389] on img at bounding box center [485, 411] width 276 height 183
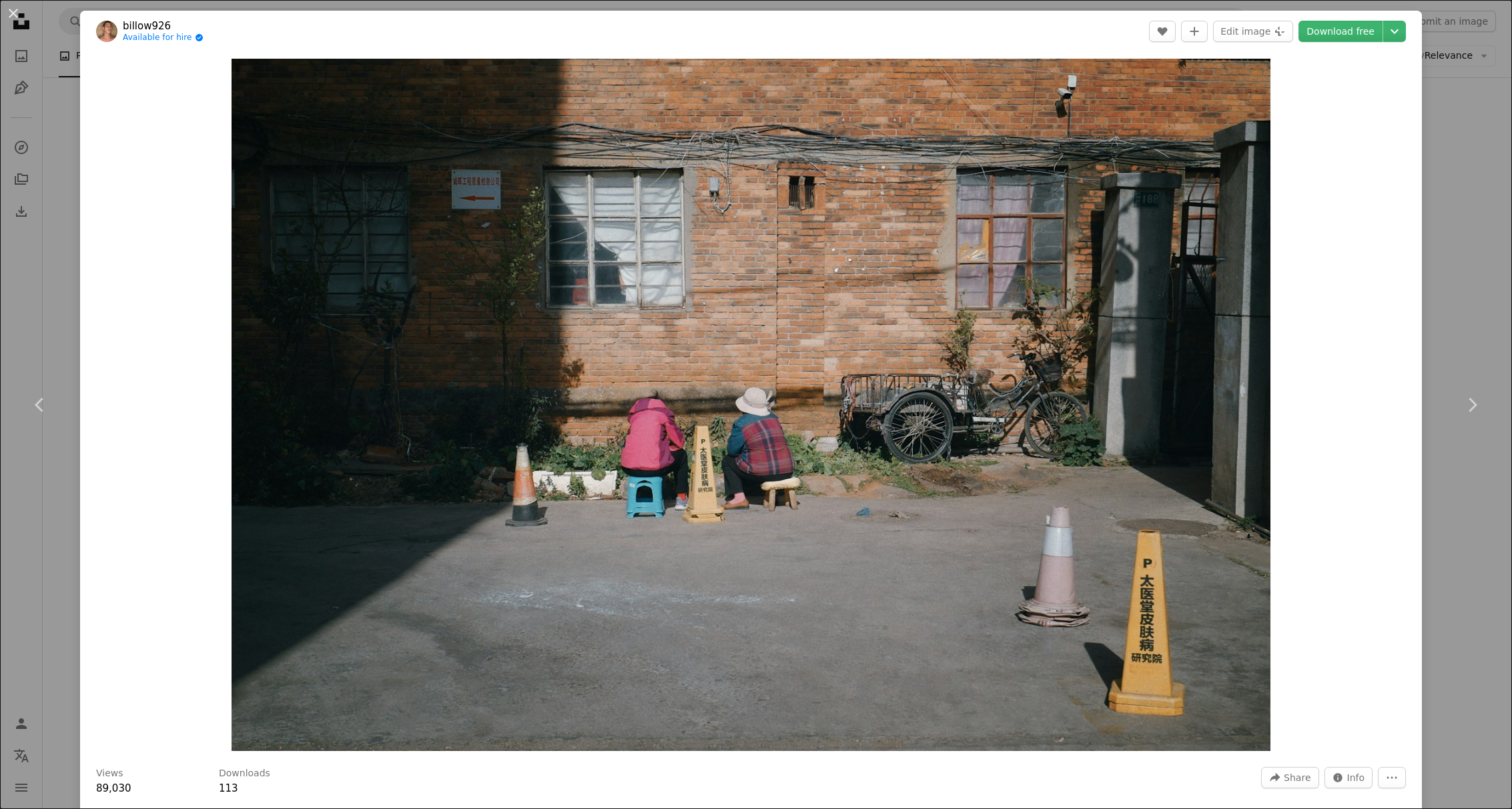
click at [1470, 339] on div "An X shape Chevron left Chevron right billow926 Available for hire A checkmark …" at bounding box center [756, 404] width 1512 height 809
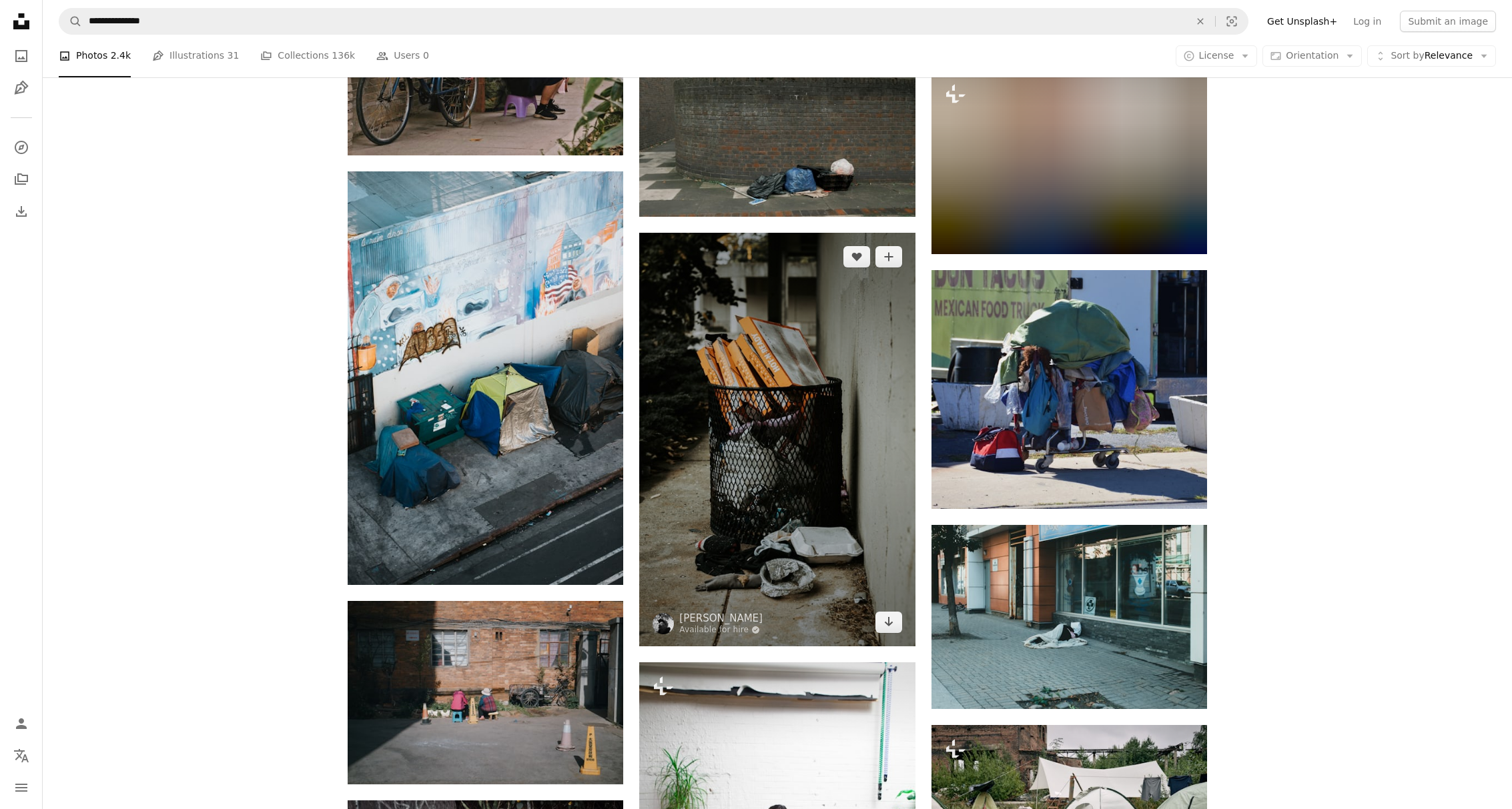
scroll to position [3136, 0]
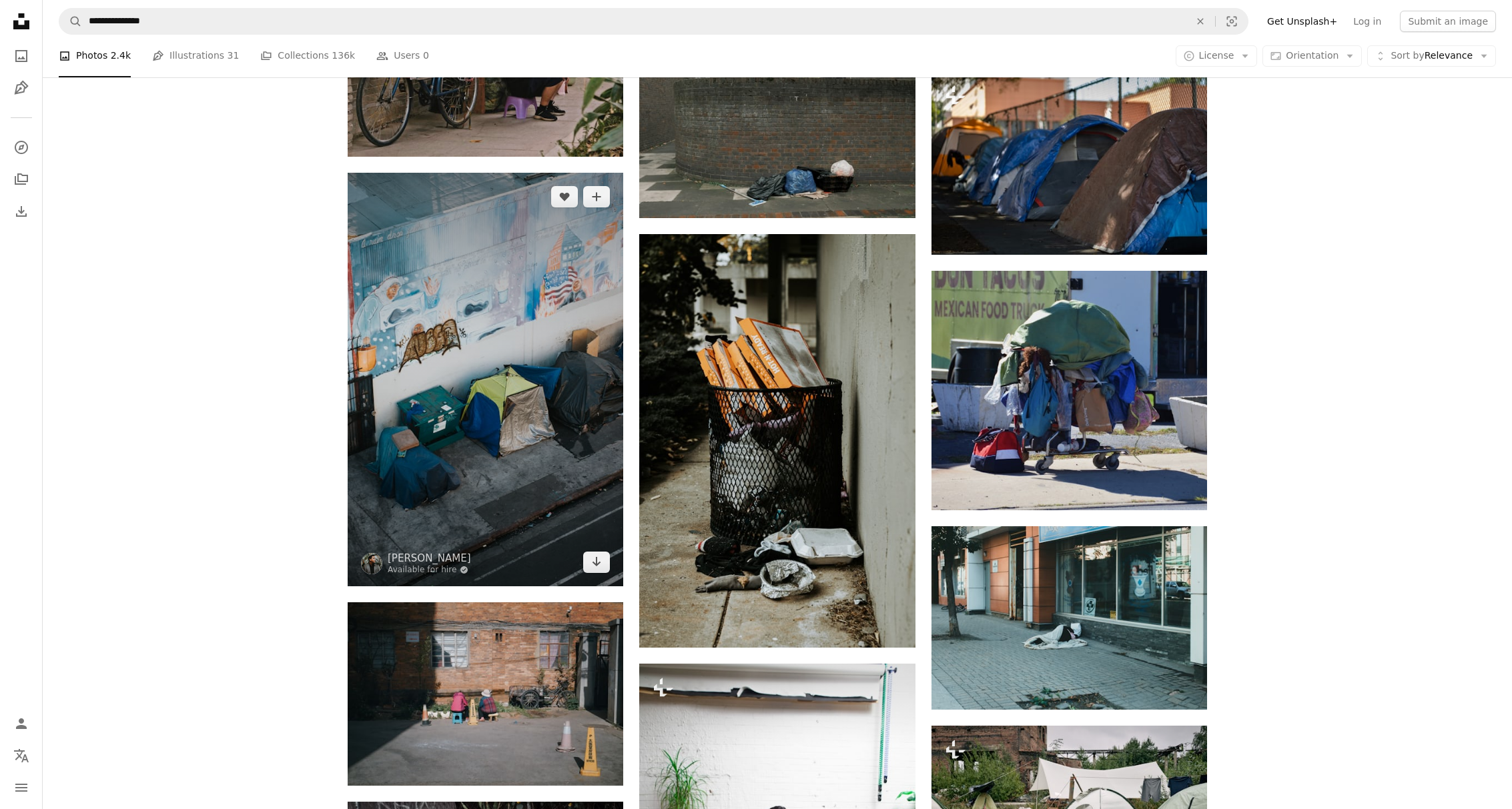
click at [567, 468] on img at bounding box center [485, 379] width 276 height 414
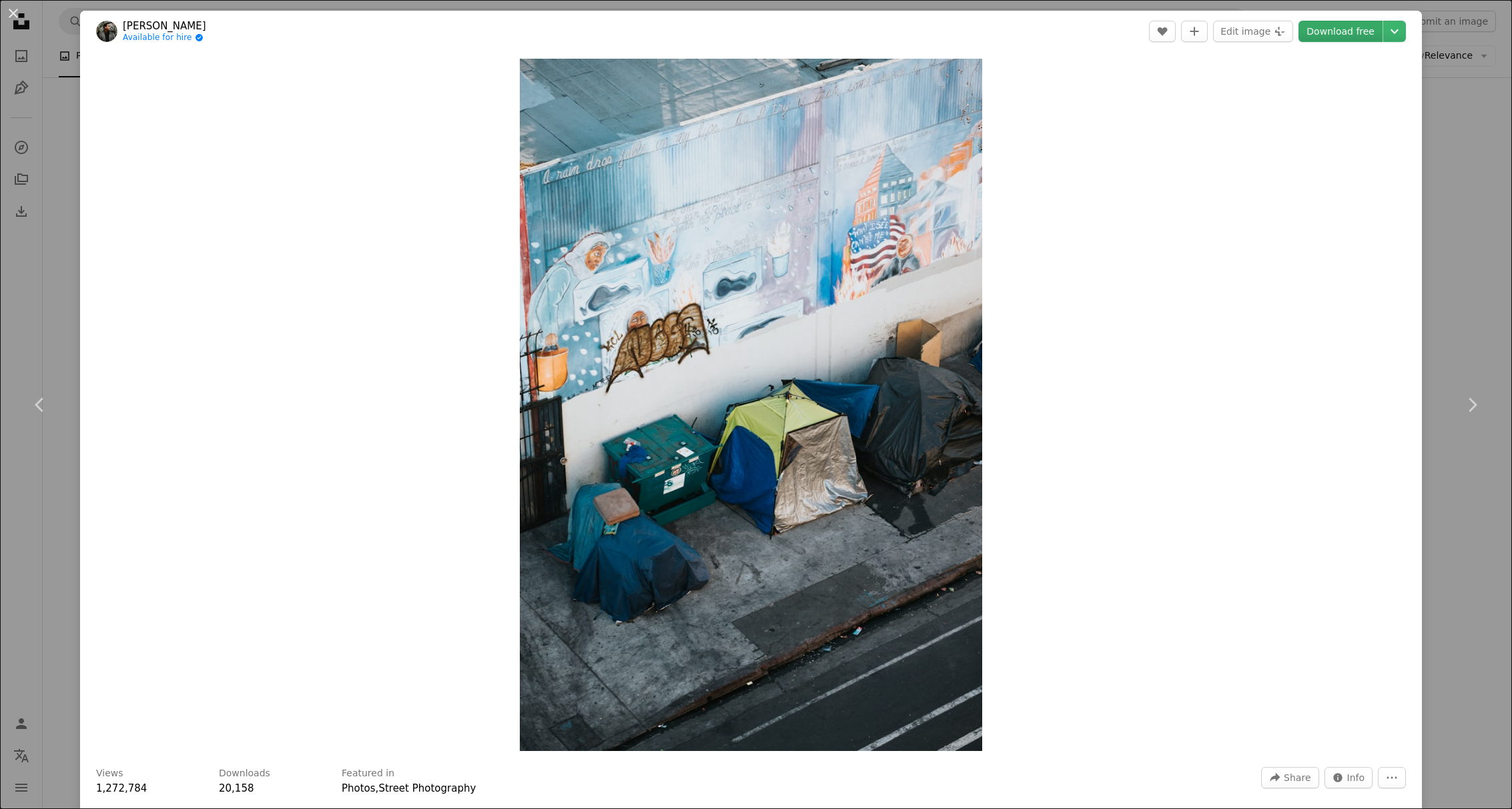
click at [1365, 33] on link "Download free" at bounding box center [1340, 31] width 84 height 22
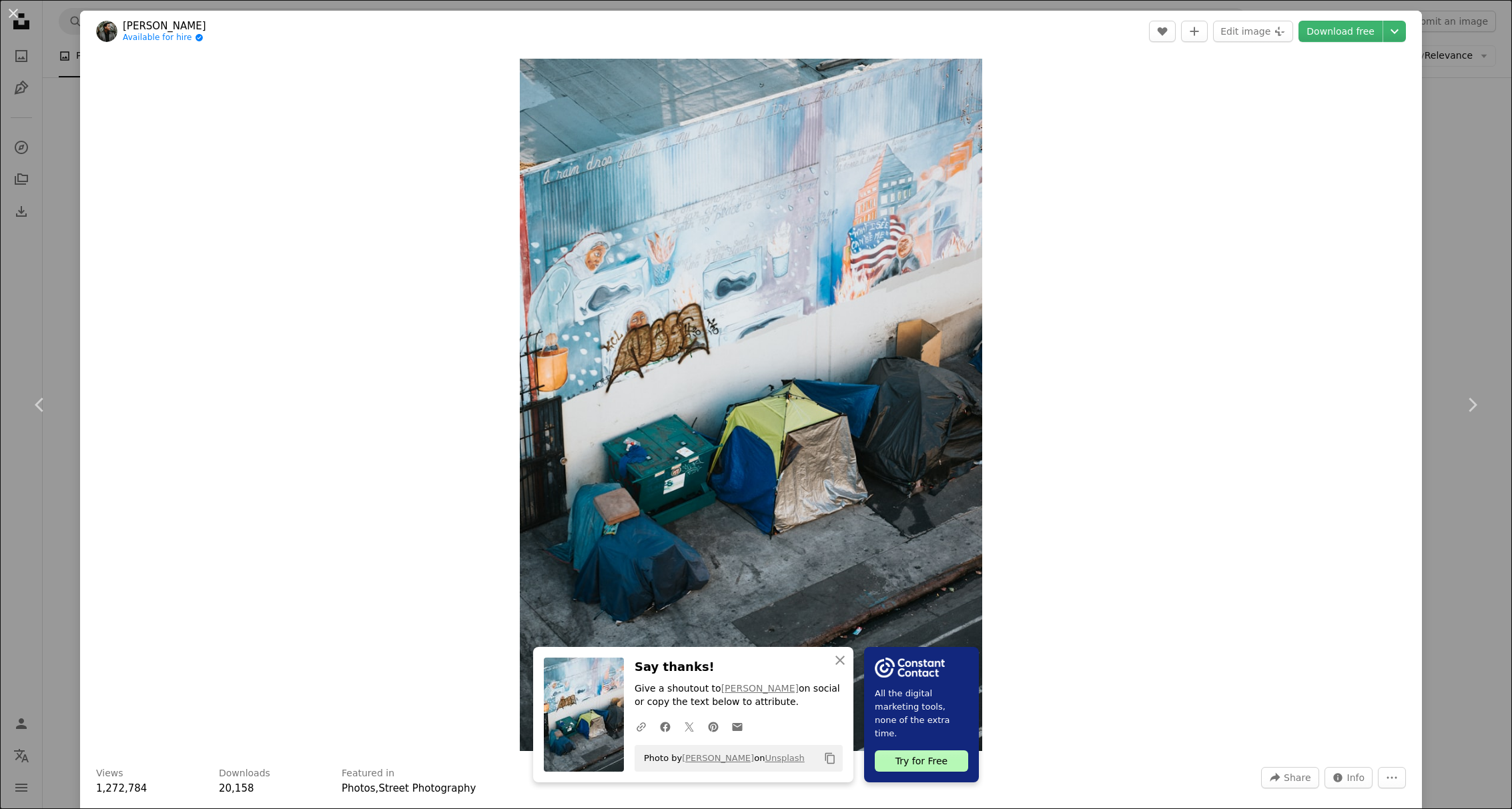
click at [1468, 108] on div "An X shape Chevron left Chevron right An X shape Close Say thanks! Give a shout…" at bounding box center [756, 404] width 1512 height 809
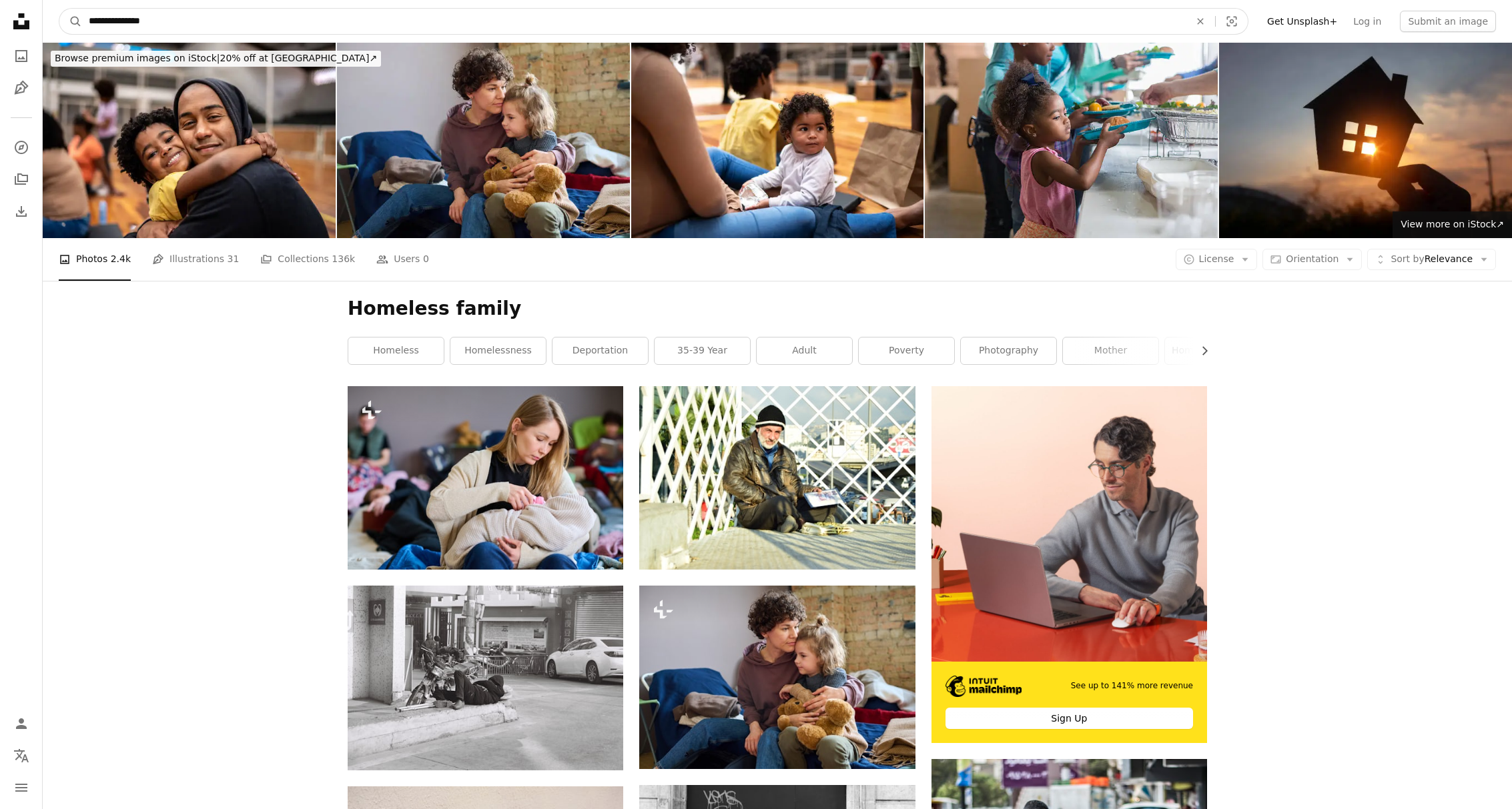
click at [162, 17] on input "**********" at bounding box center [634, 21] width 1104 height 25
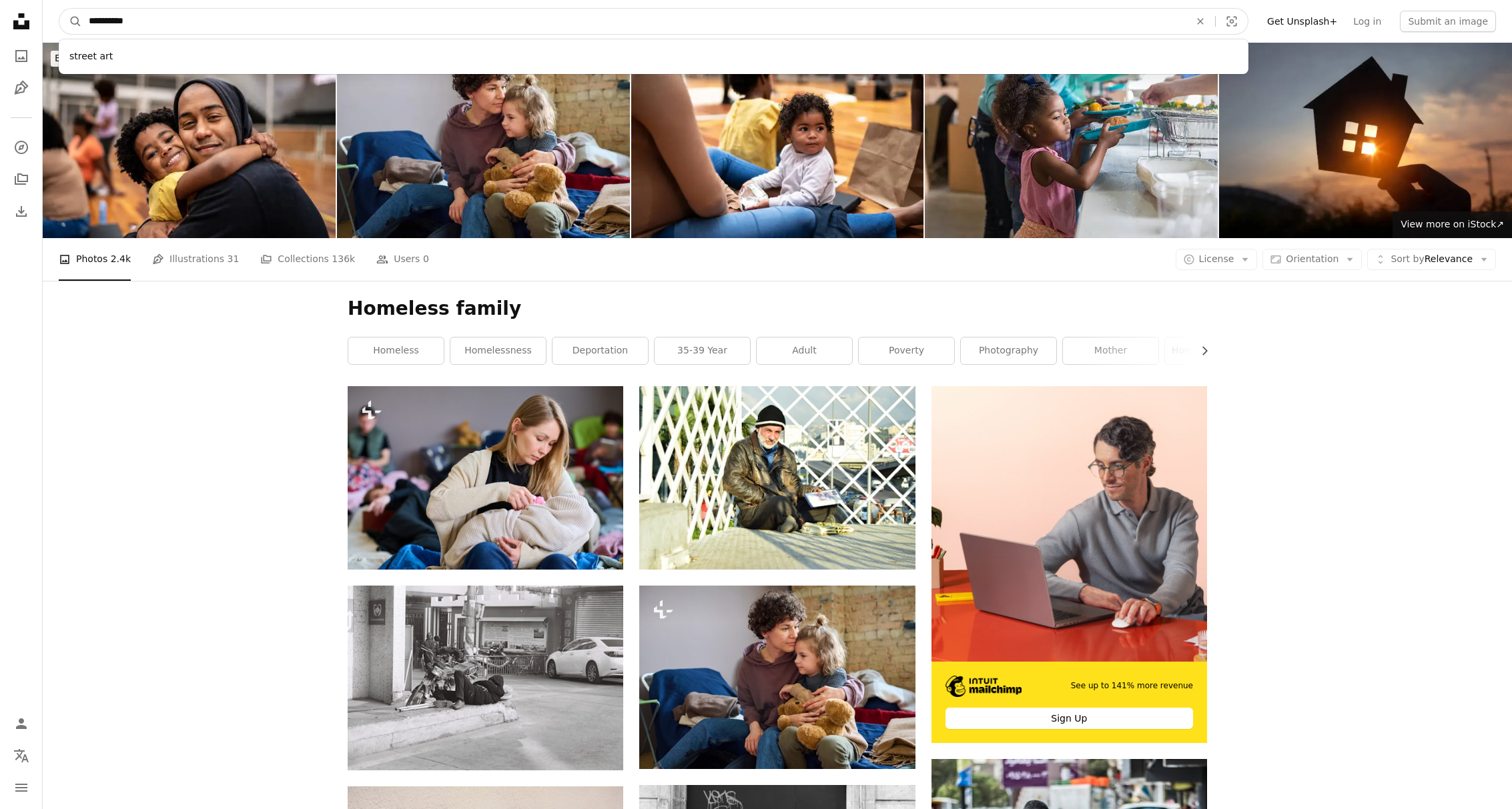
type input "**********"
click button "A magnifying glass" at bounding box center [71, 21] width 22 height 25
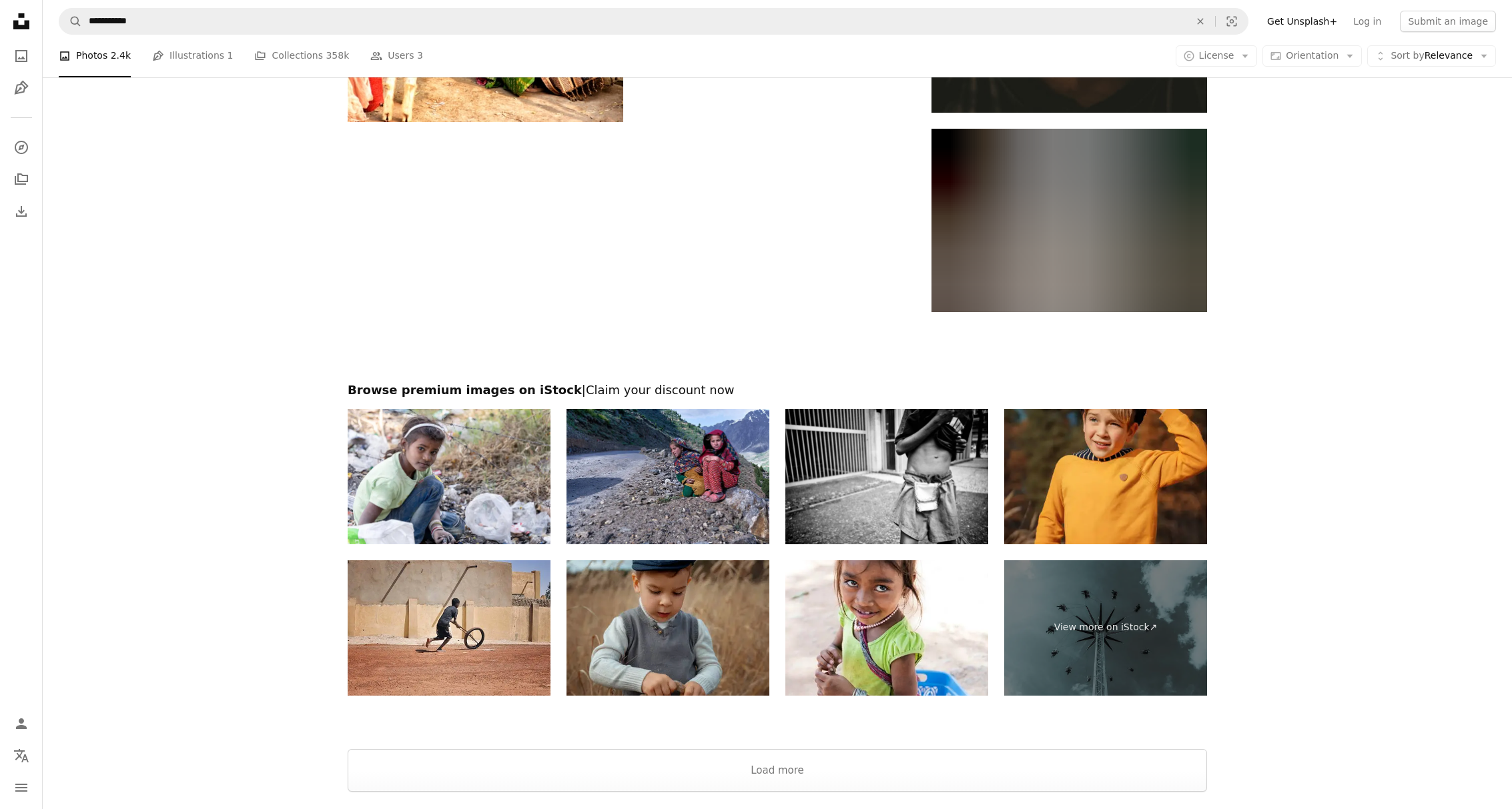
scroll to position [2402, 0]
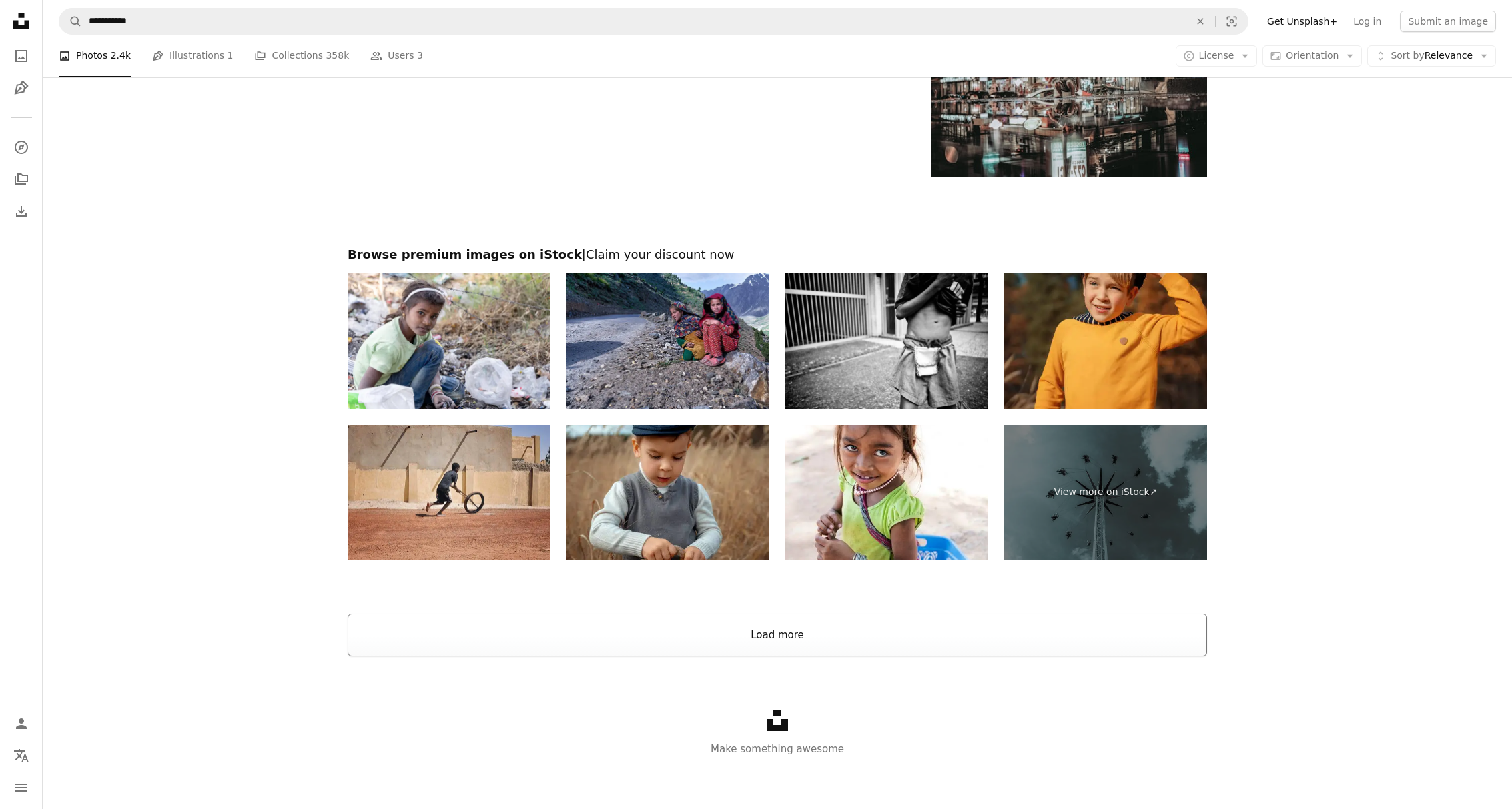
click at [806, 636] on button "Load more" at bounding box center [777, 634] width 859 height 42
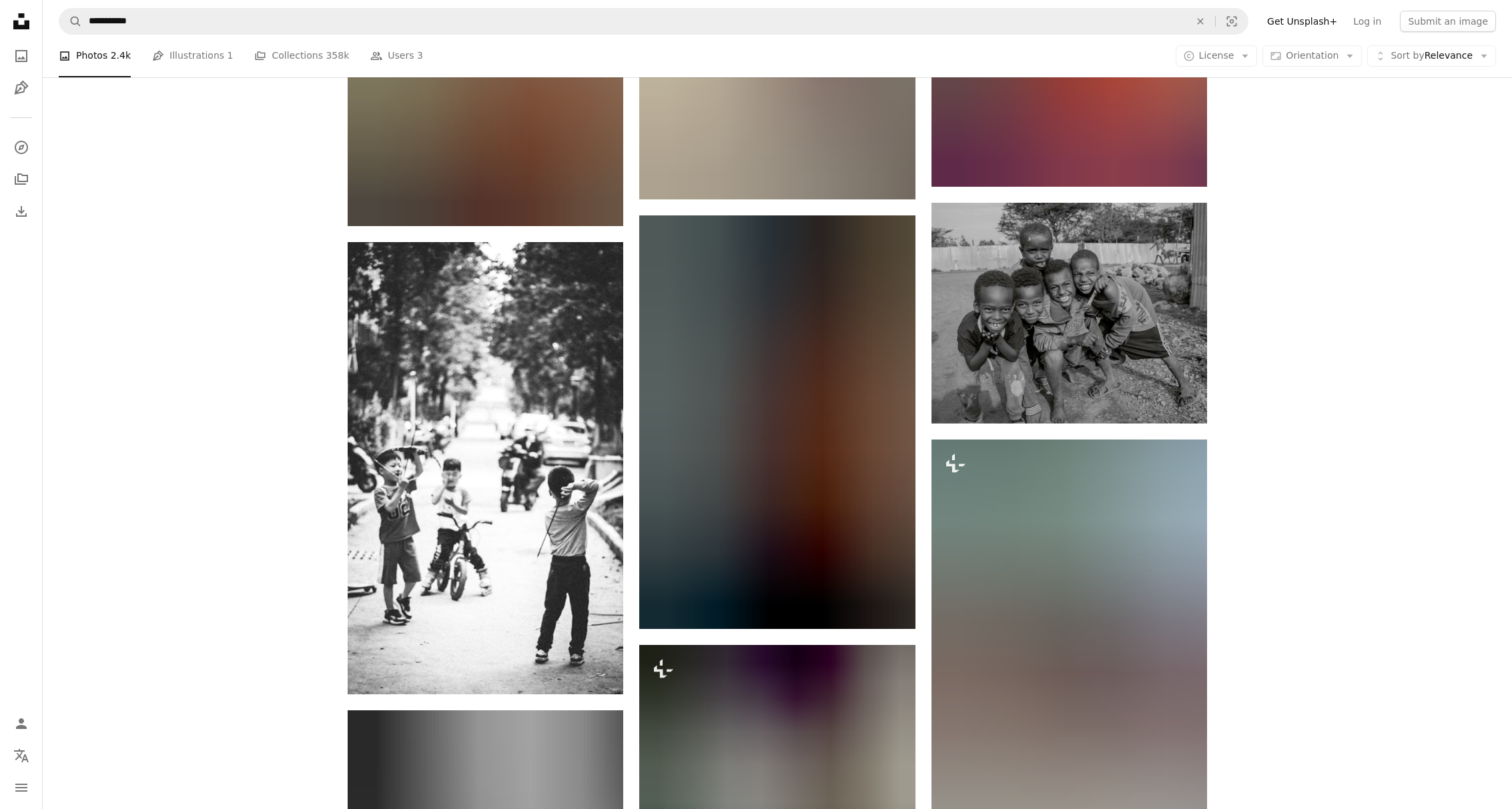
scroll to position [3331, 0]
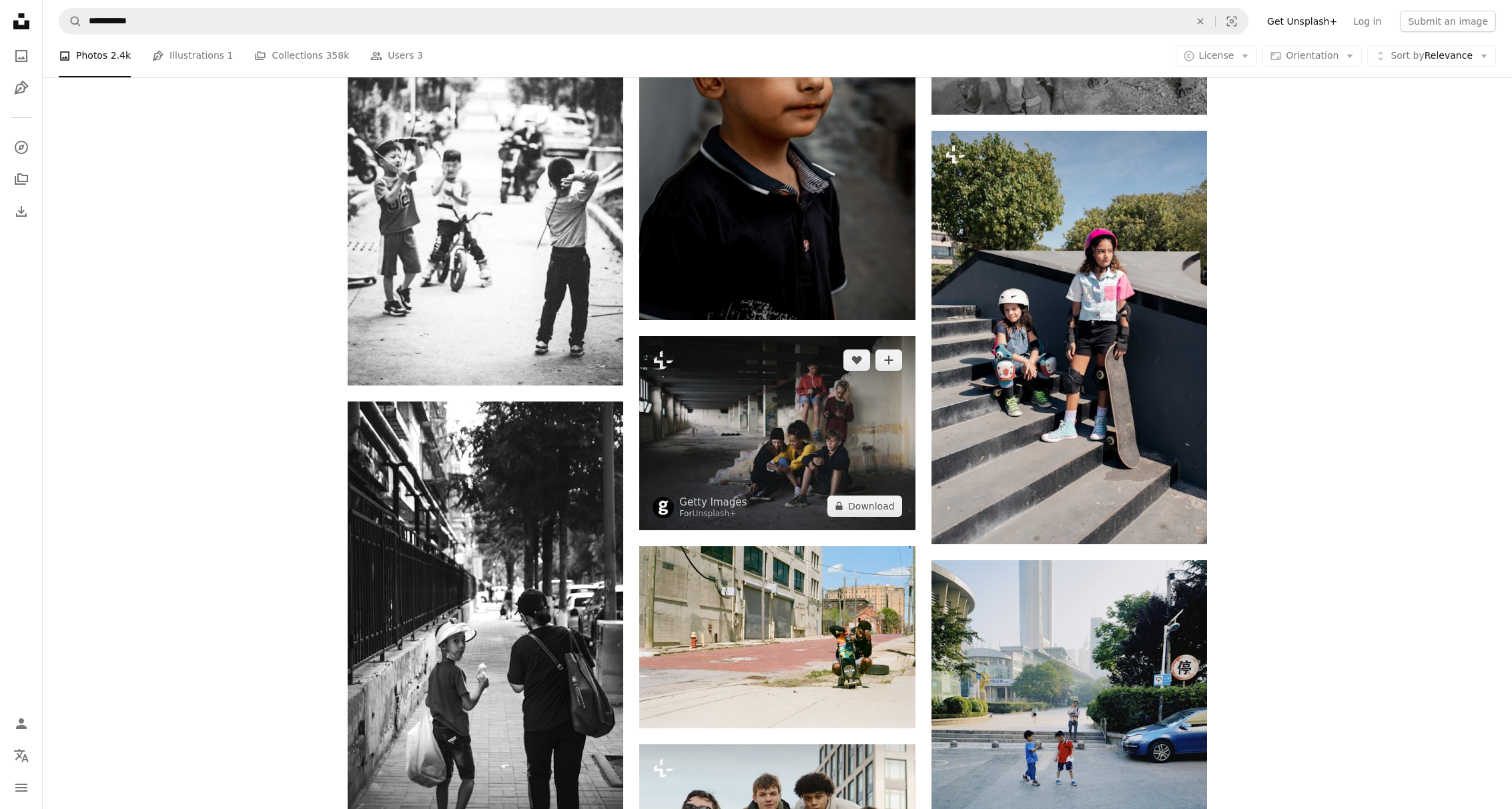
click at [760, 417] on img at bounding box center [777, 433] width 276 height 194
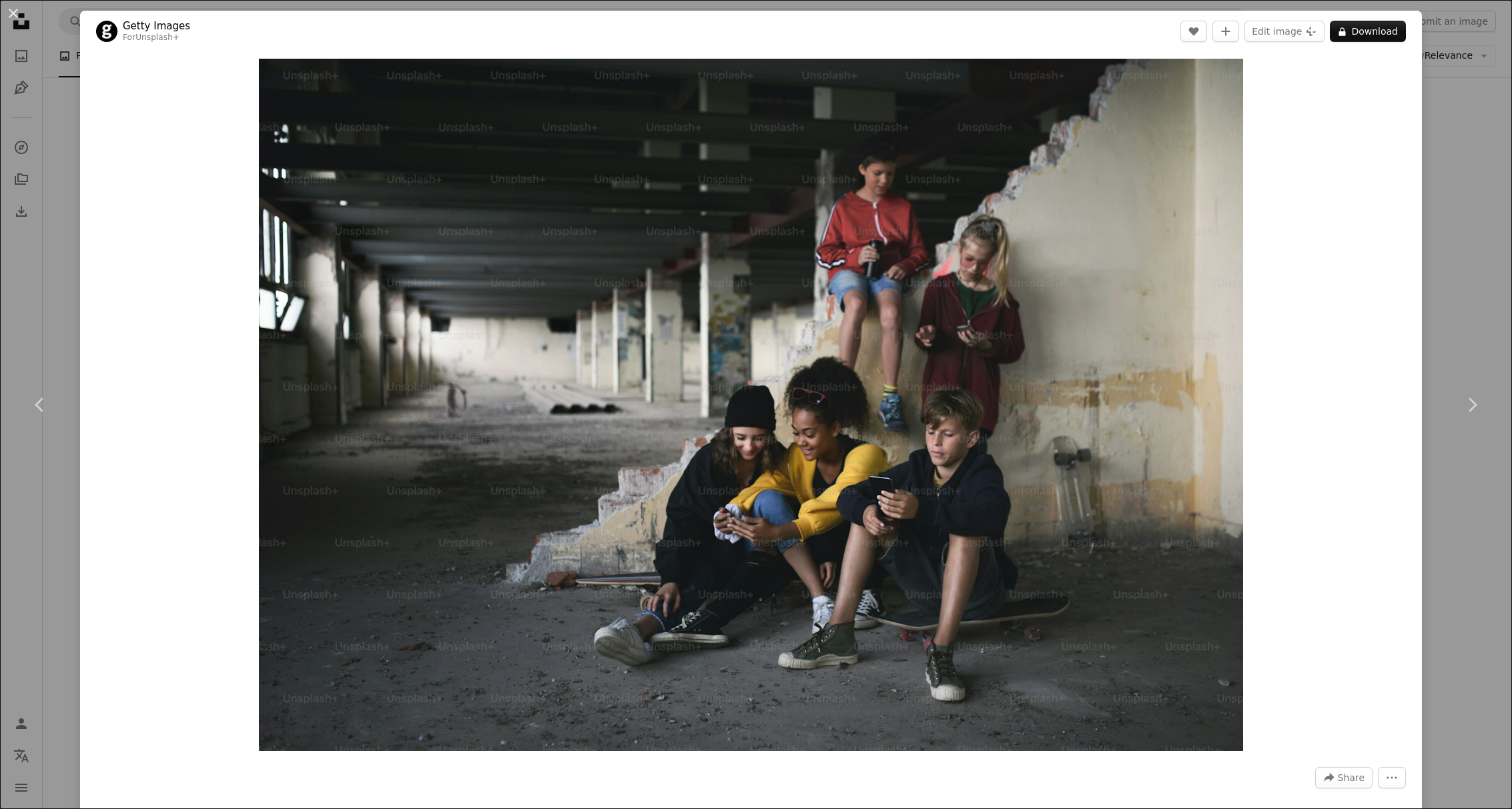
click at [1460, 136] on div "An X shape Chevron left Chevron right Getty Images For Unsplash+ A heart A plus…" at bounding box center [756, 404] width 1512 height 809
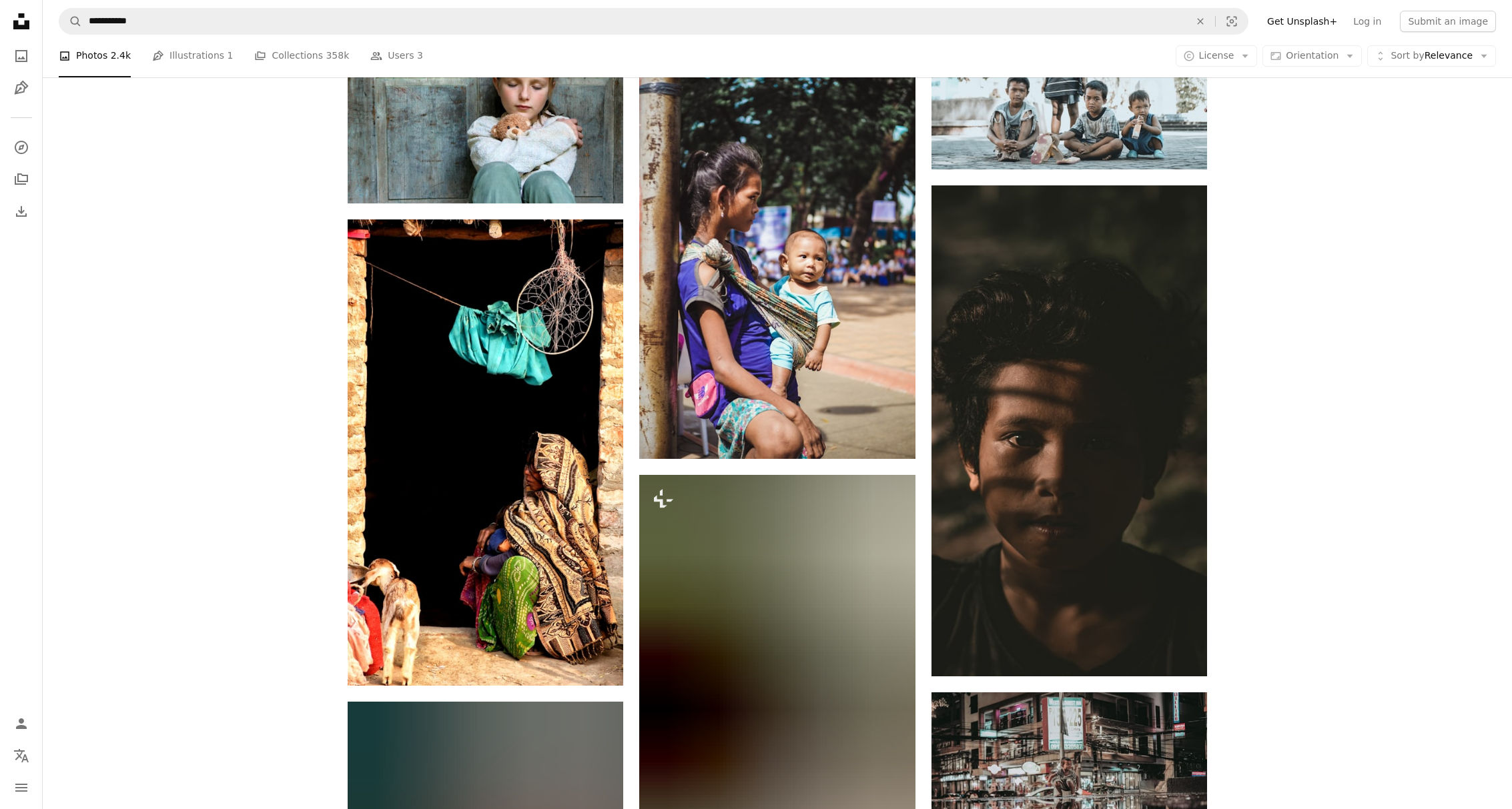
scroll to position [1663, 0]
